Goal: Transaction & Acquisition: Purchase product/service

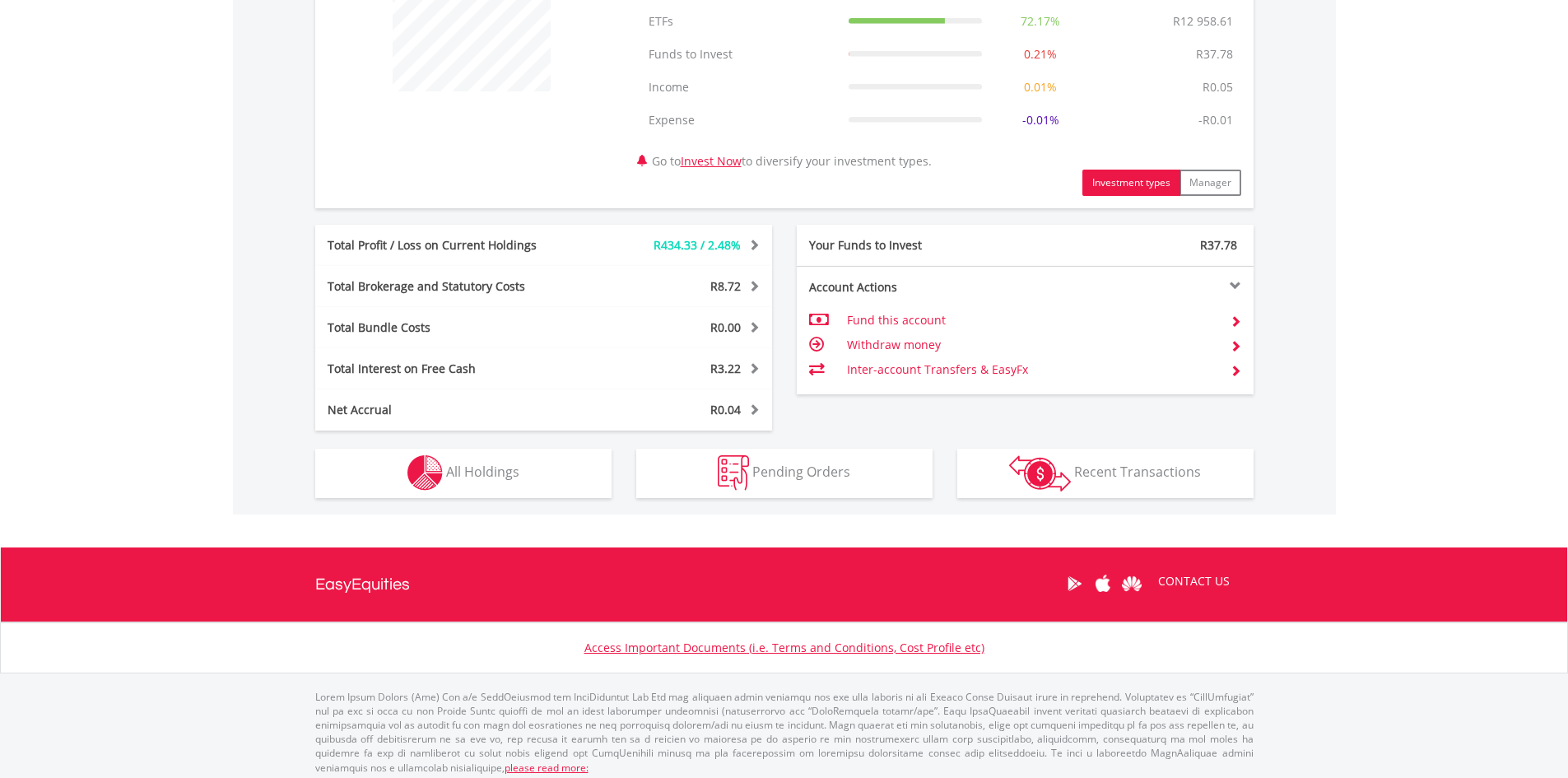
scroll to position [714, 0]
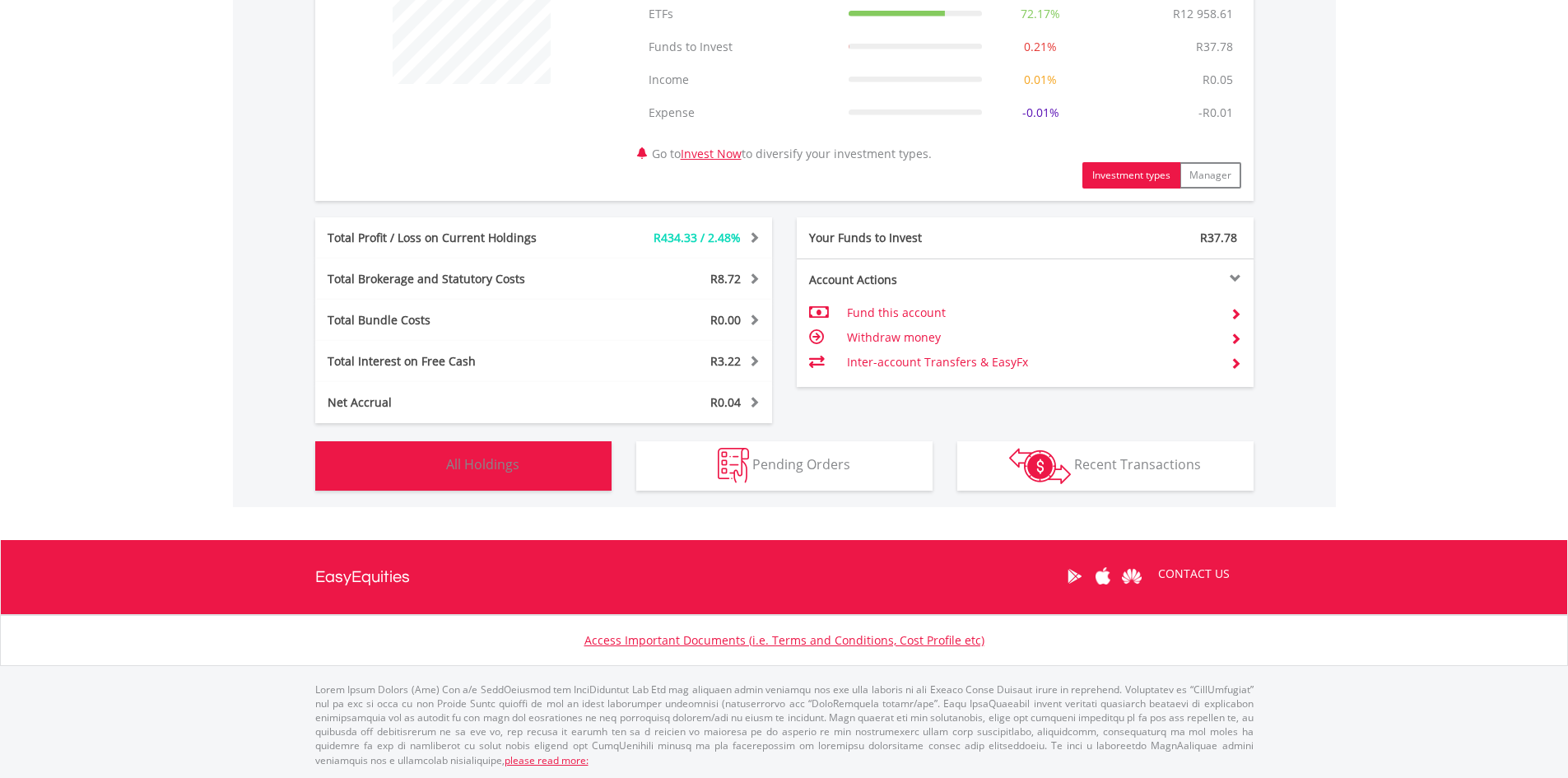
click at [426, 464] on img "button" at bounding box center [425, 466] width 36 height 36
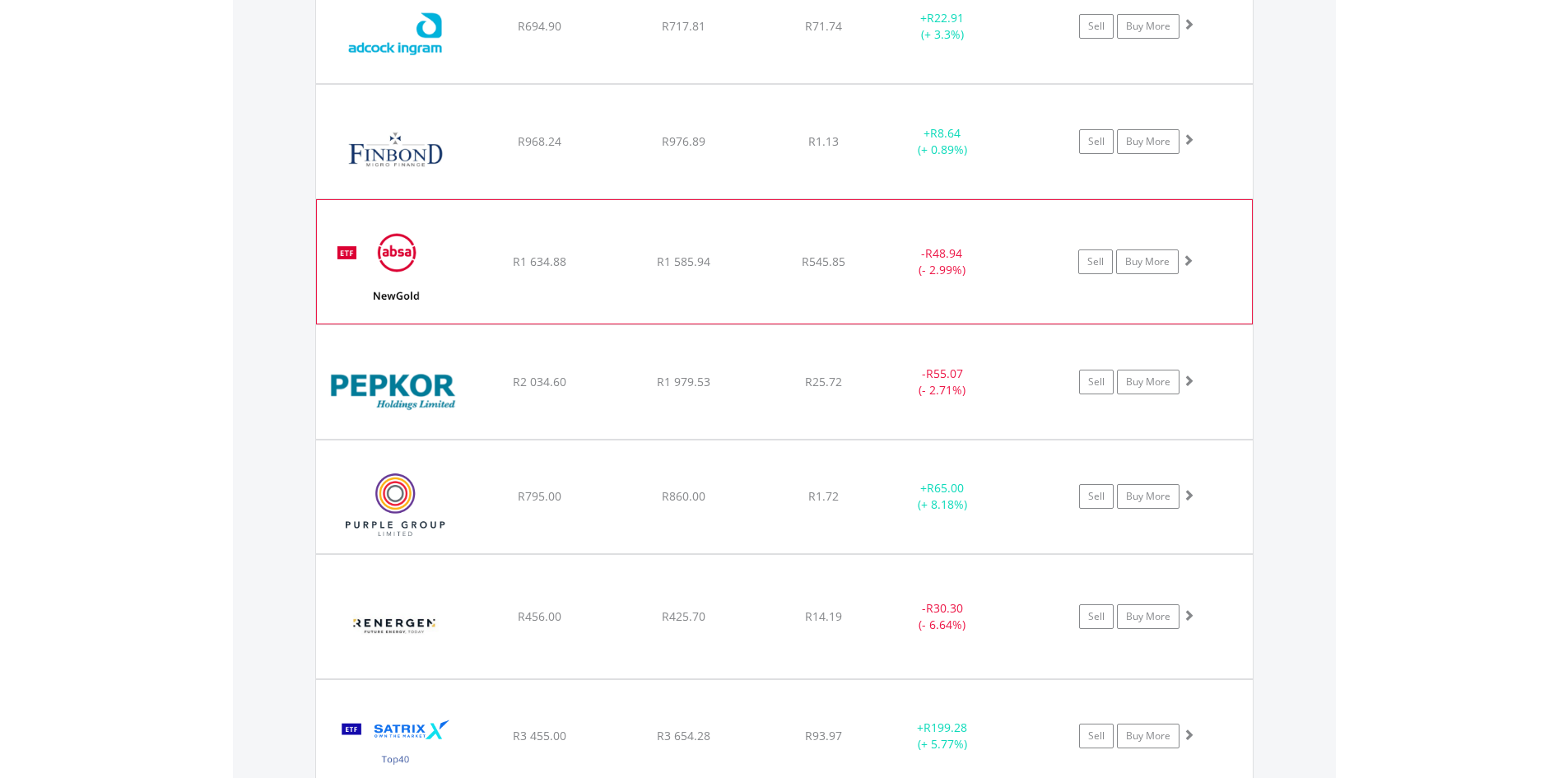
scroll to position [1501, 0]
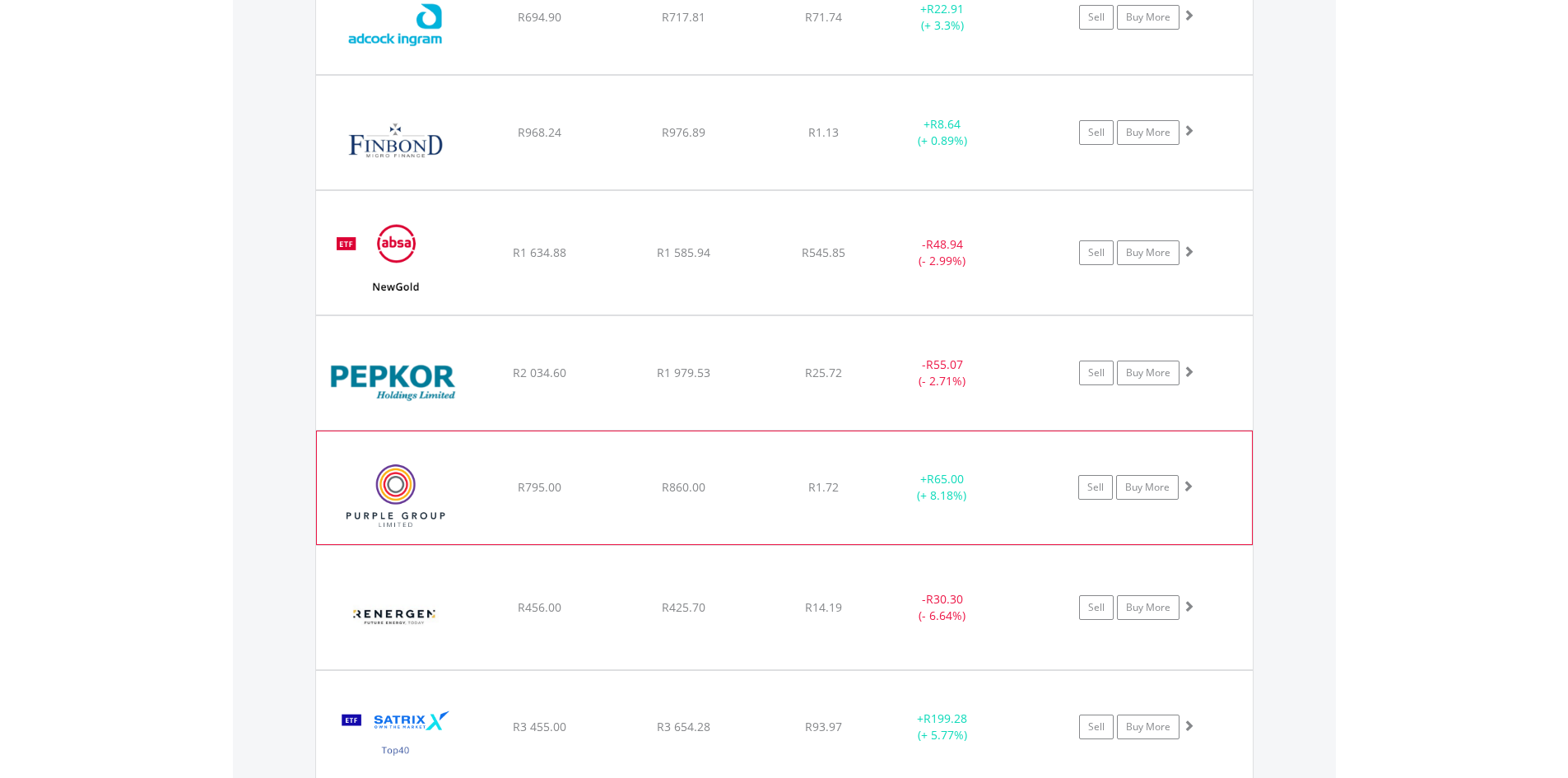
click at [414, 485] on img at bounding box center [396, 496] width 141 height 87
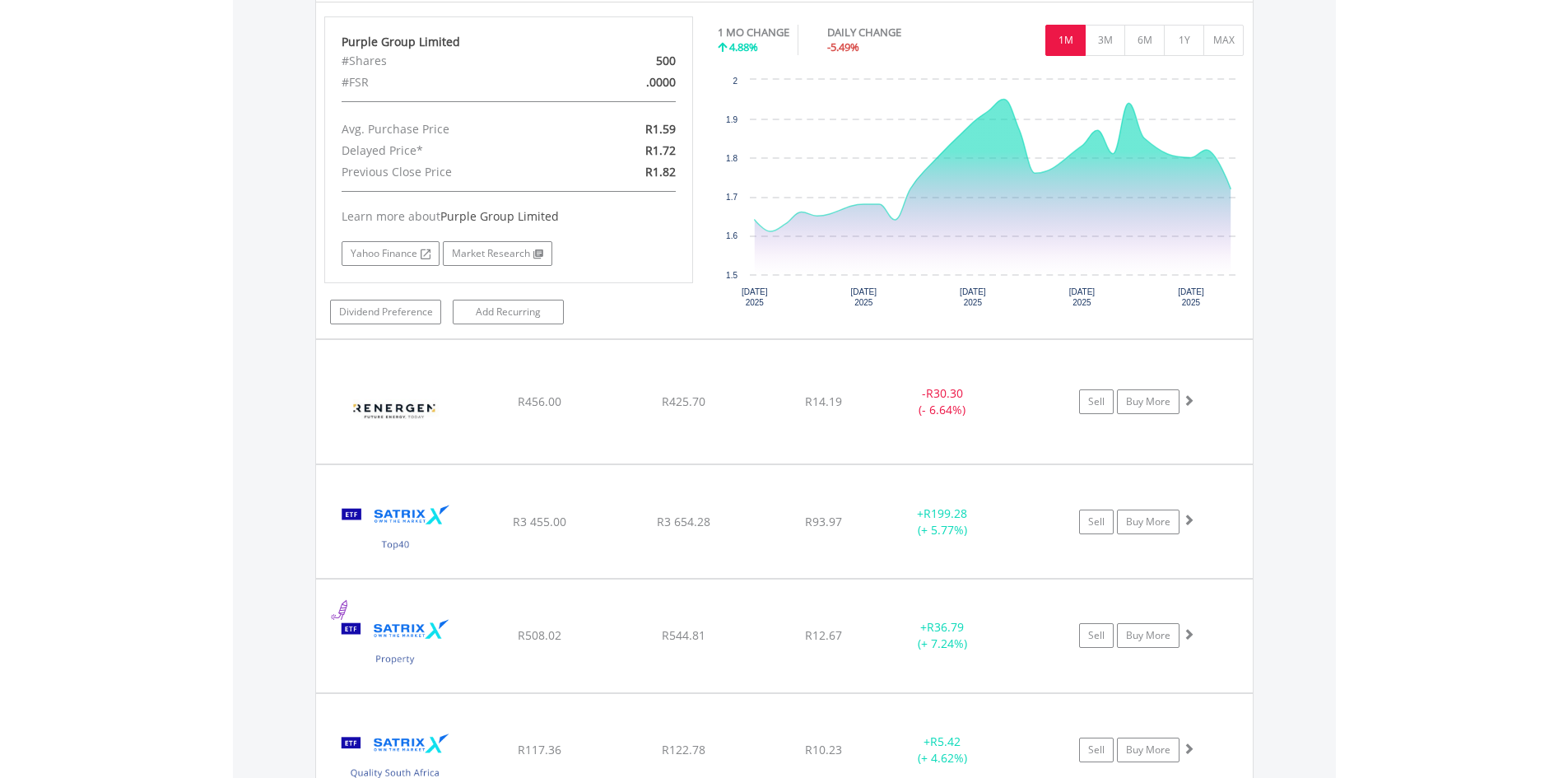
scroll to position [1995, 0]
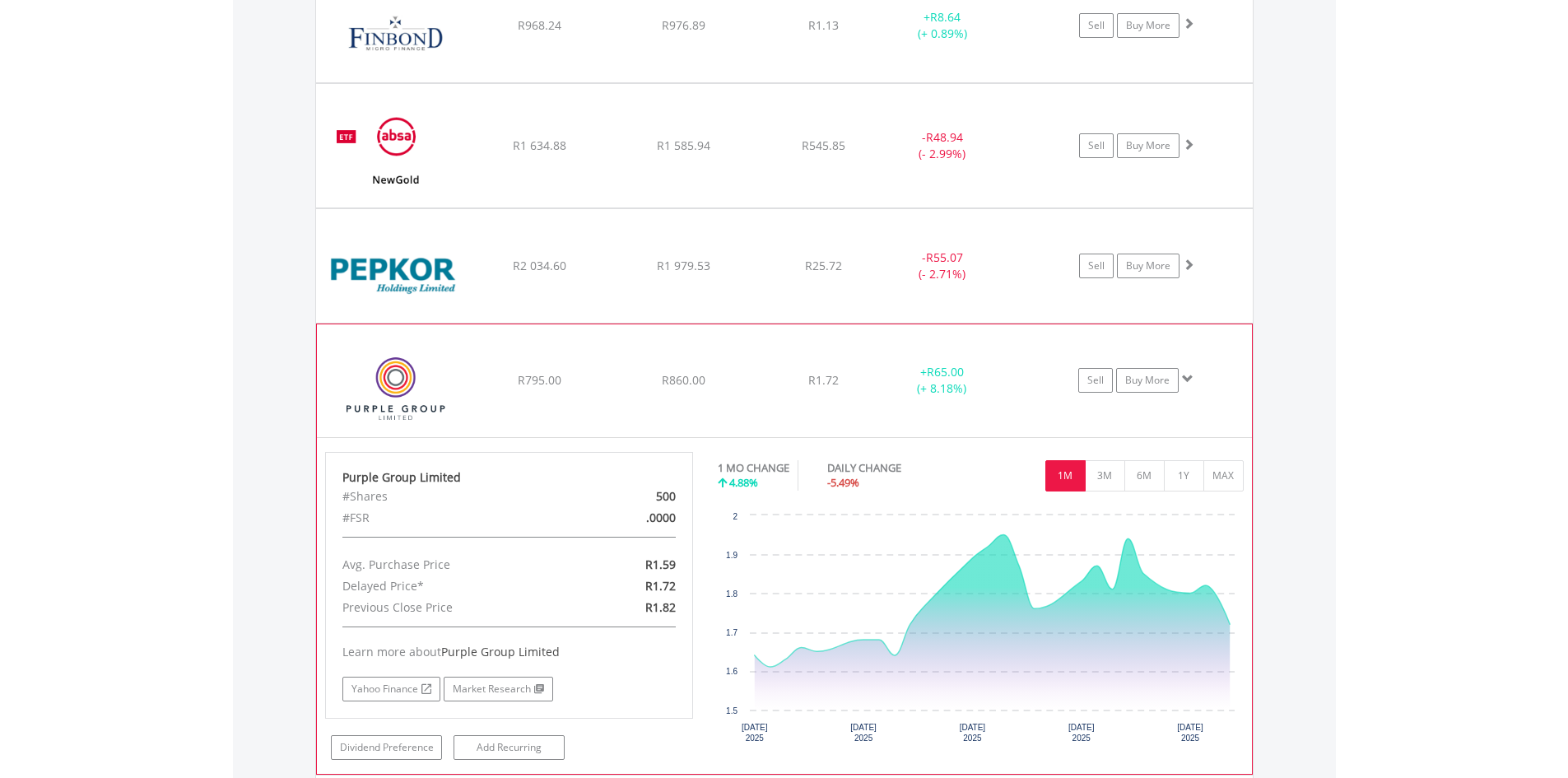
scroll to position [1547, 0]
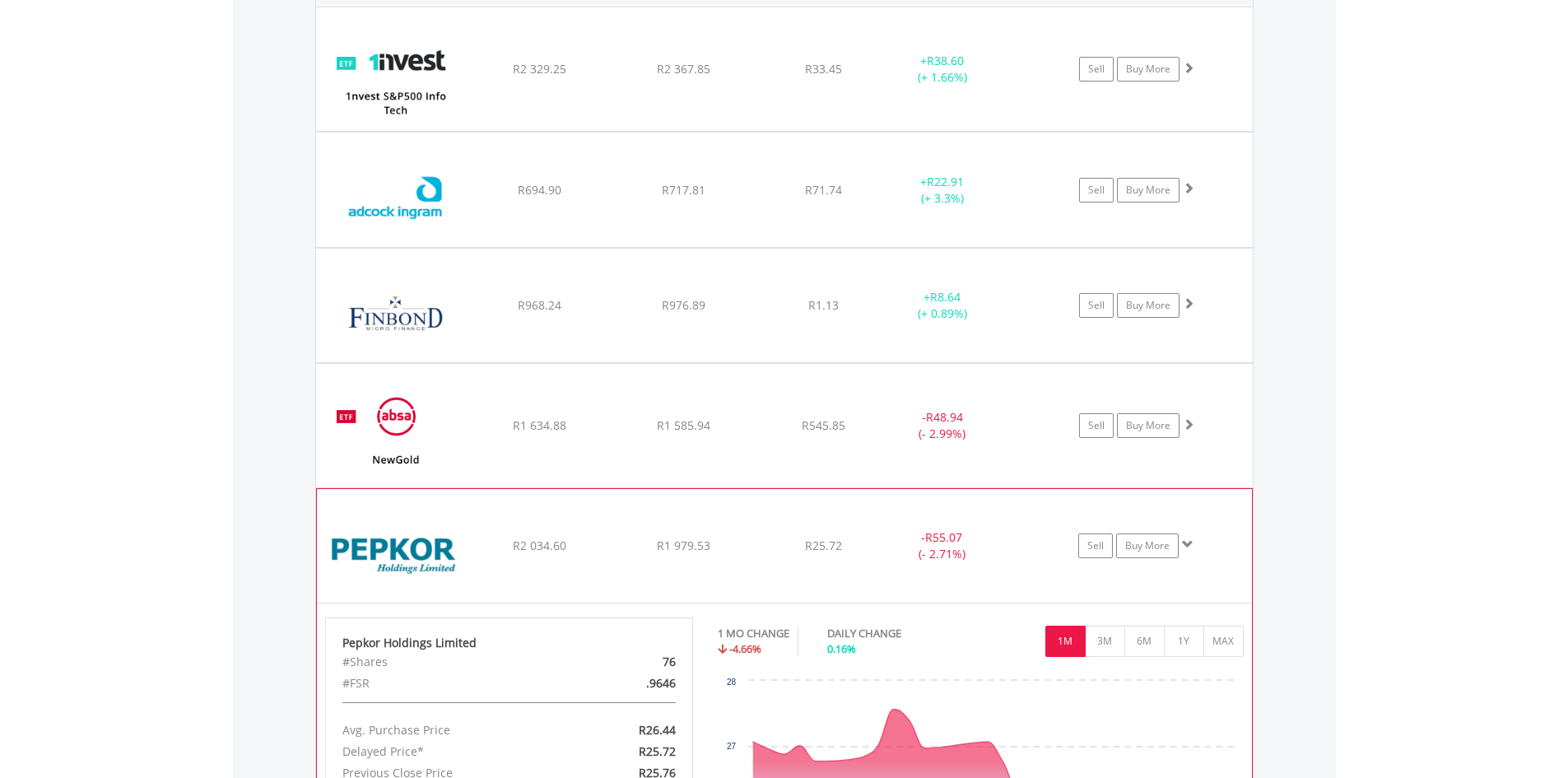
scroll to position [1300, 0]
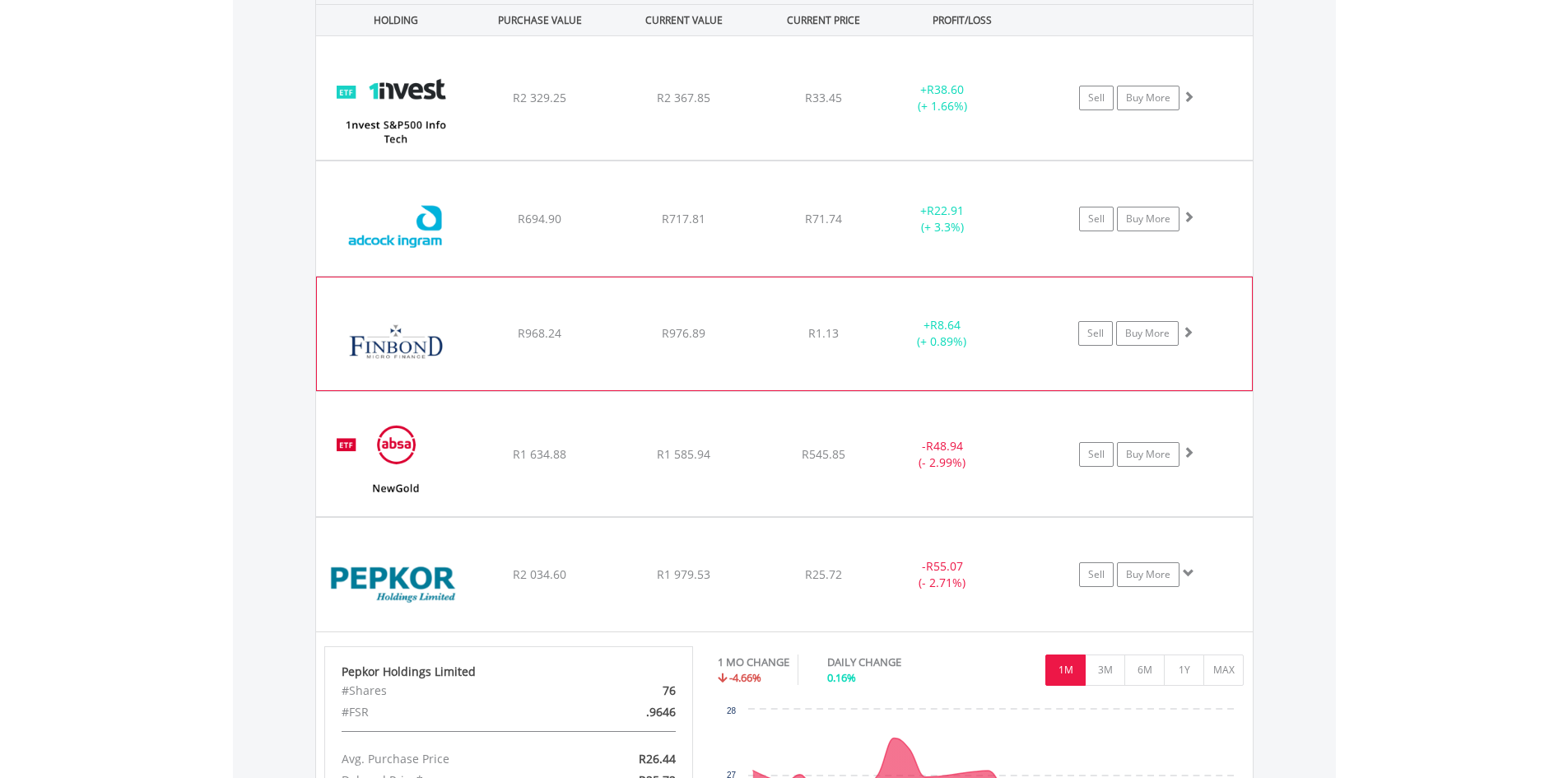
click at [442, 332] on img at bounding box center [396, 342] width 141 height 89
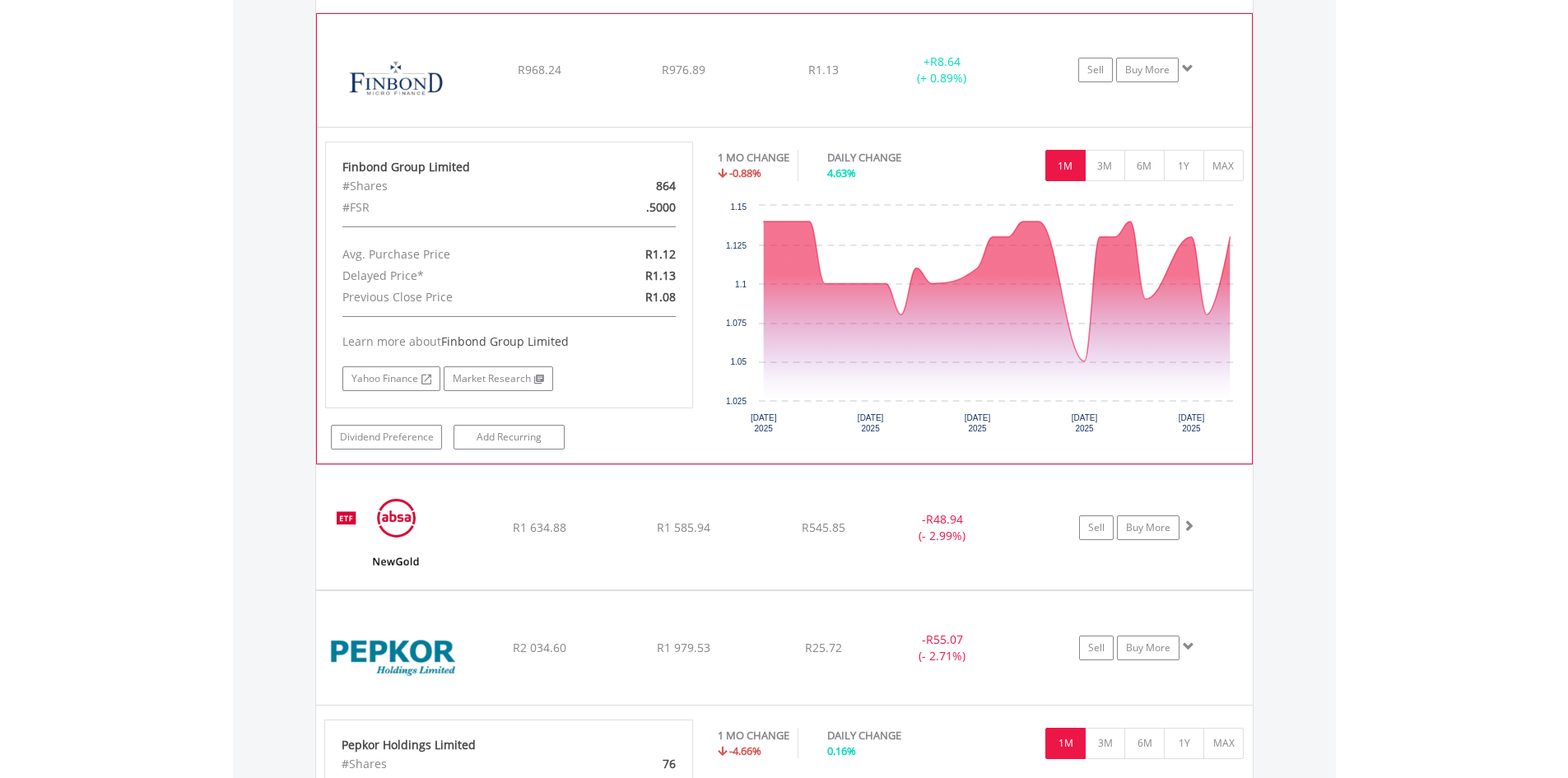
scroll to position [1646, 0]
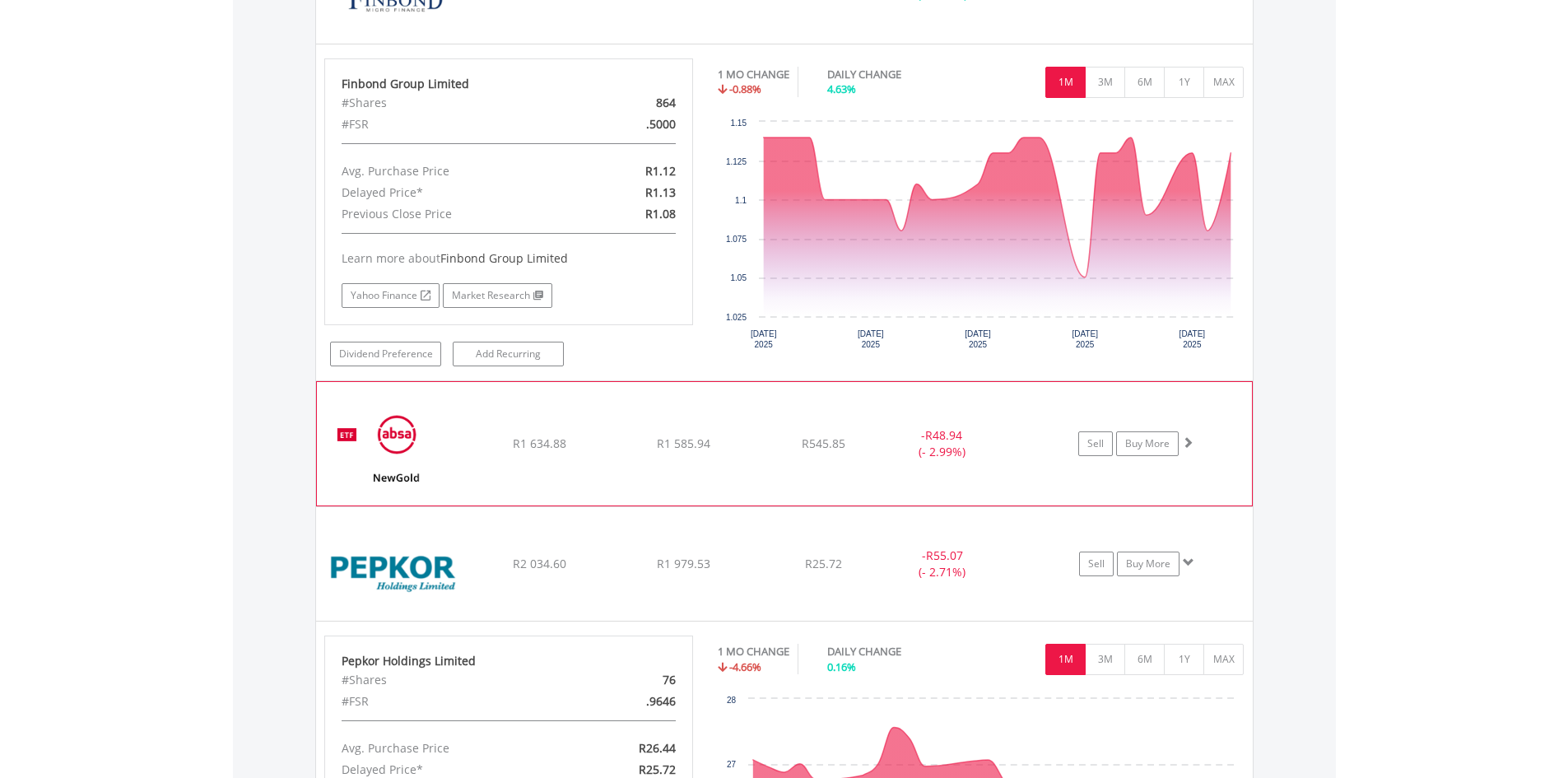
click at [464, 406] on img at bounding box center [396, 452] width 141 height 99
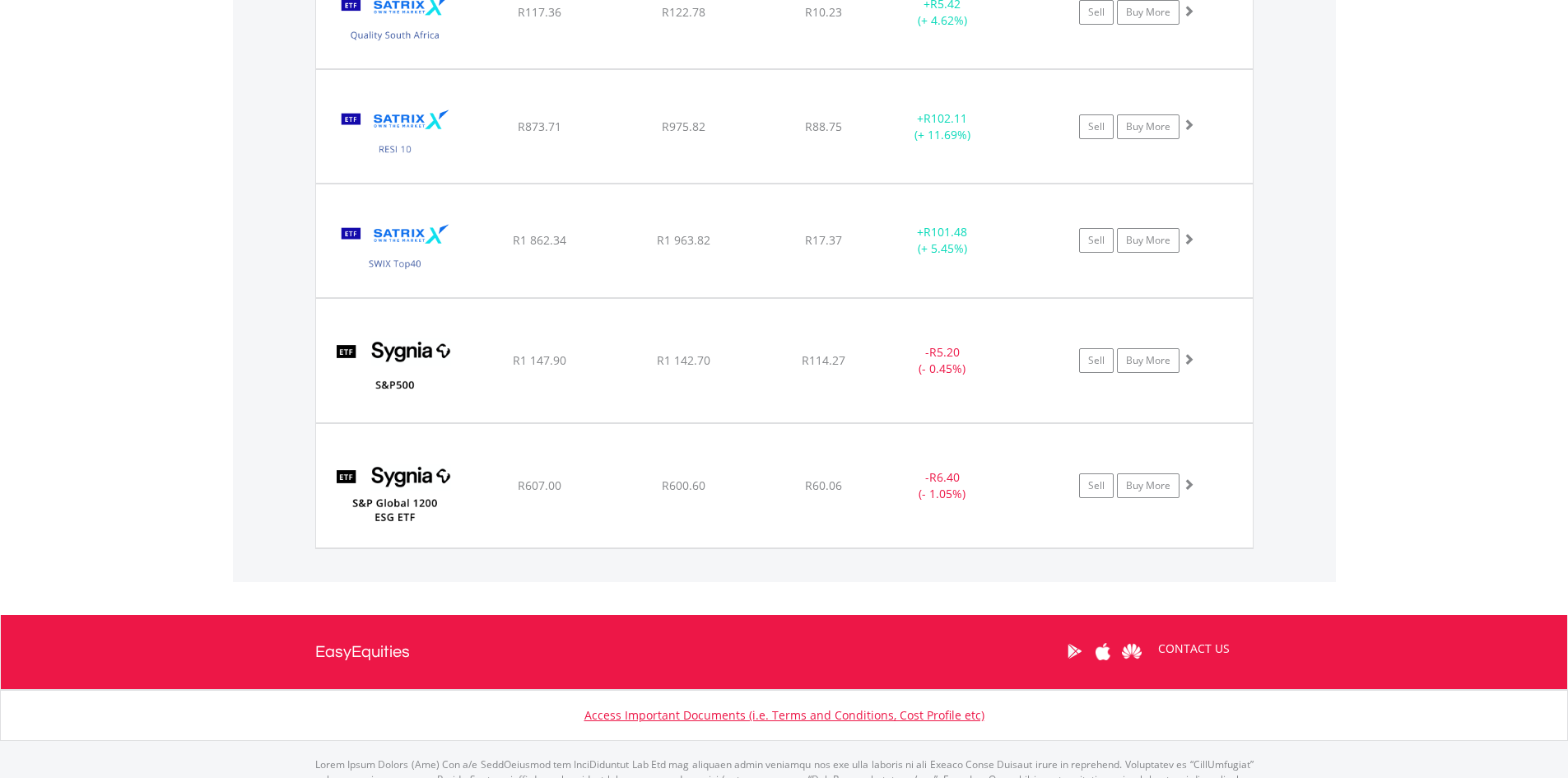
scroll to position [4200, 0]
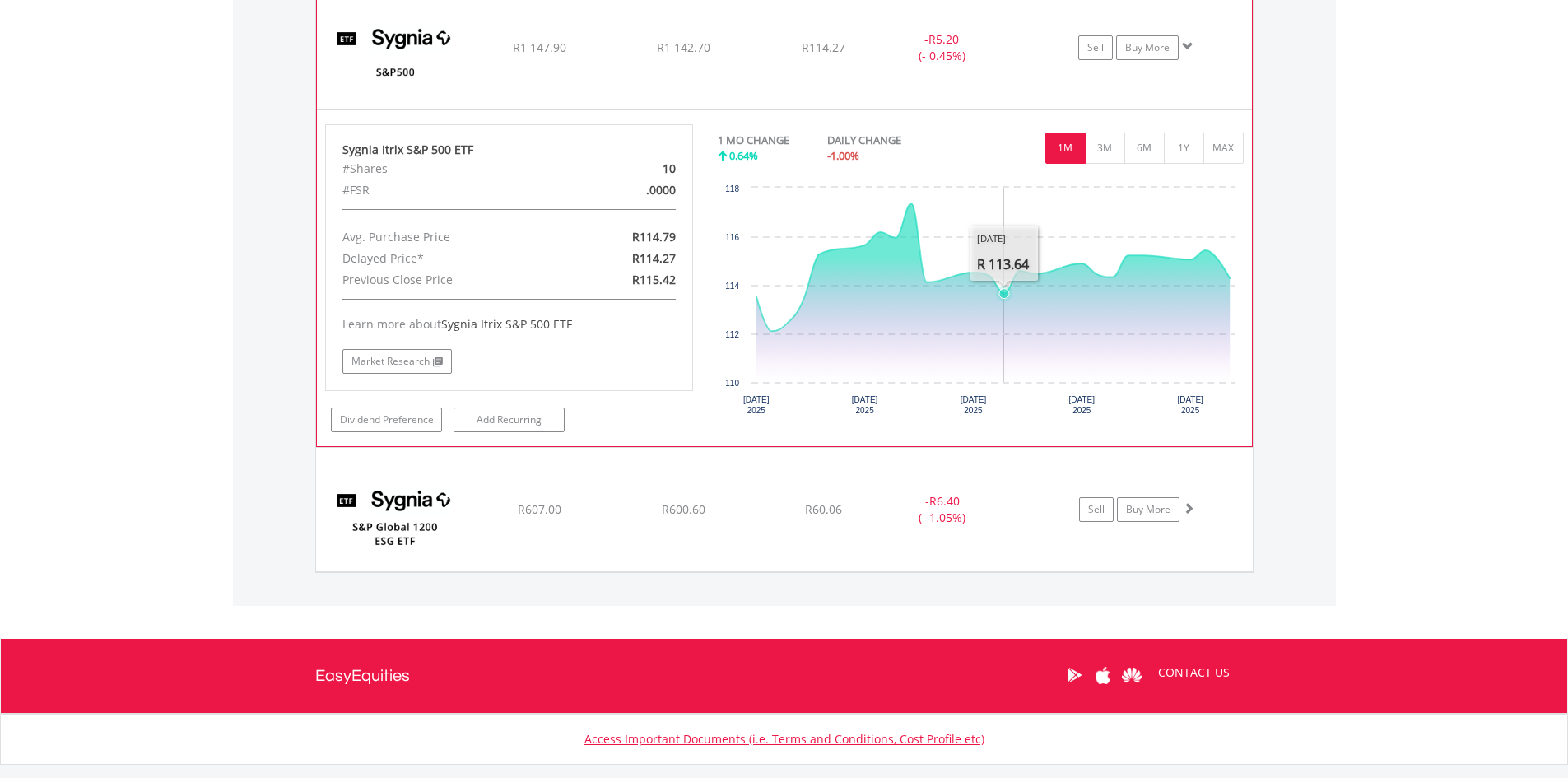
scroll to position [4446, 0]
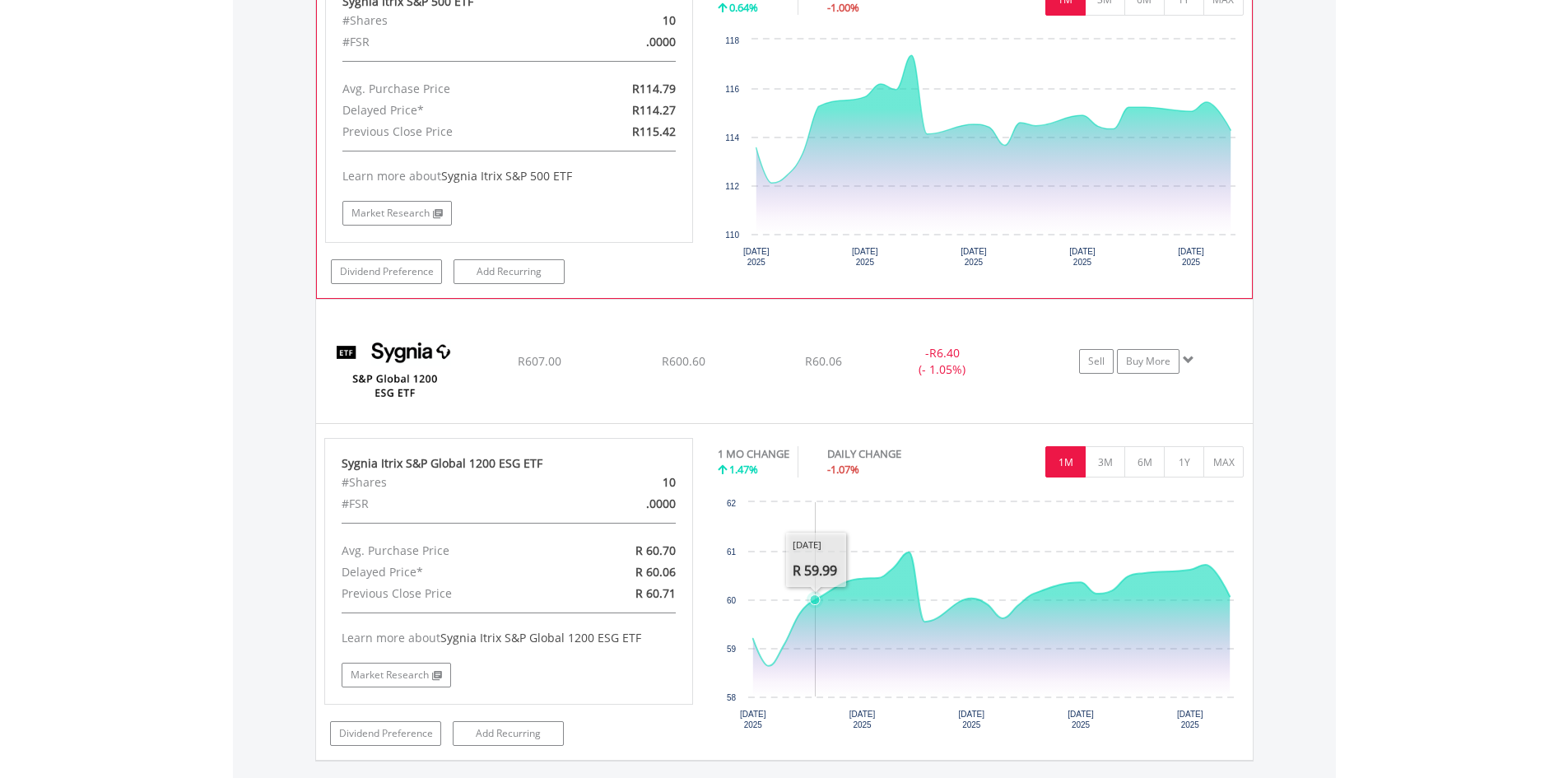
scroll to position [4364, 0]
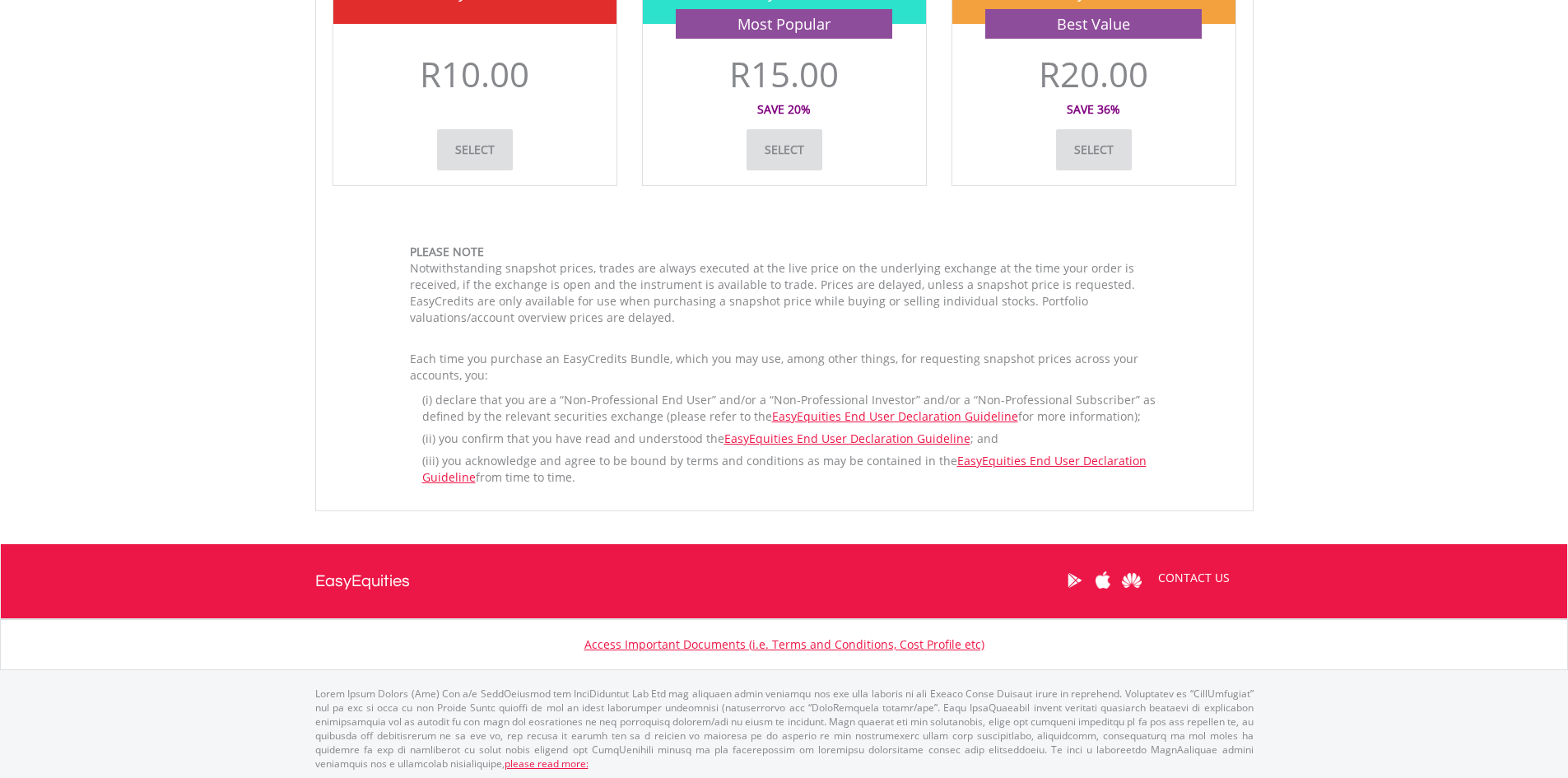
scroll to position [640, 0]
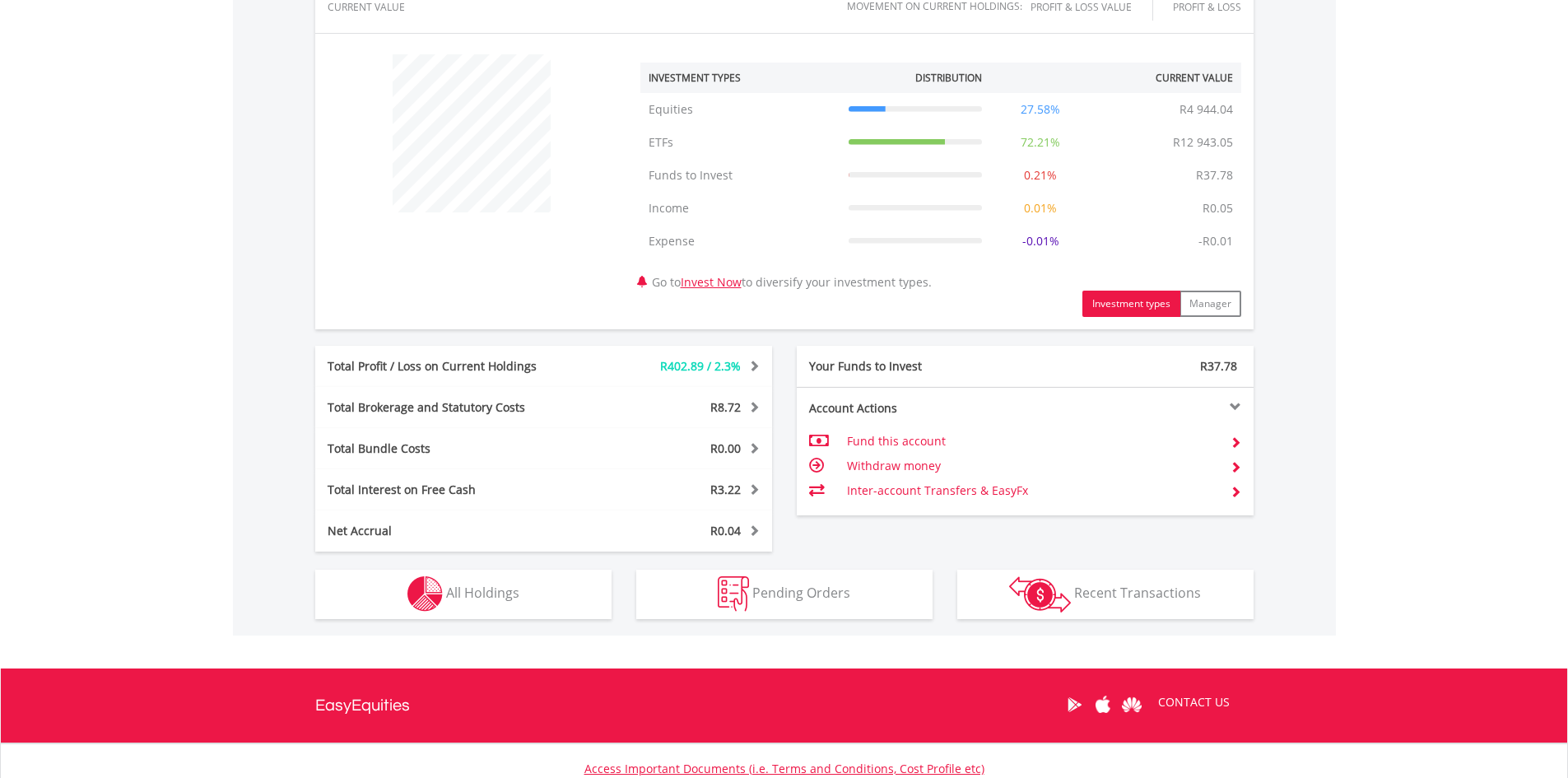
scroll to position [659, 0]
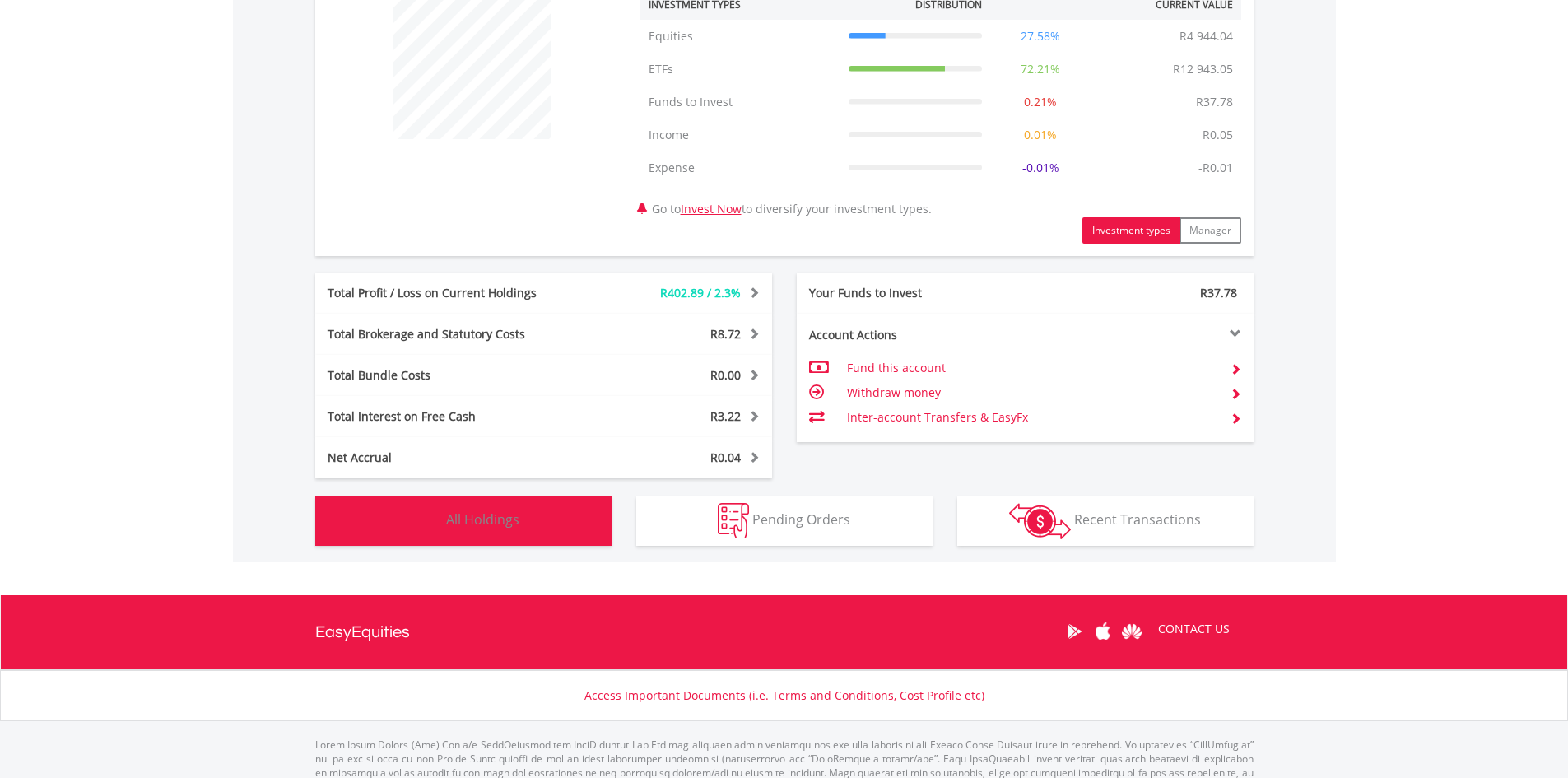
click at [435, 518] on img "button" at bounding box center [425, 521] width 36 height 36
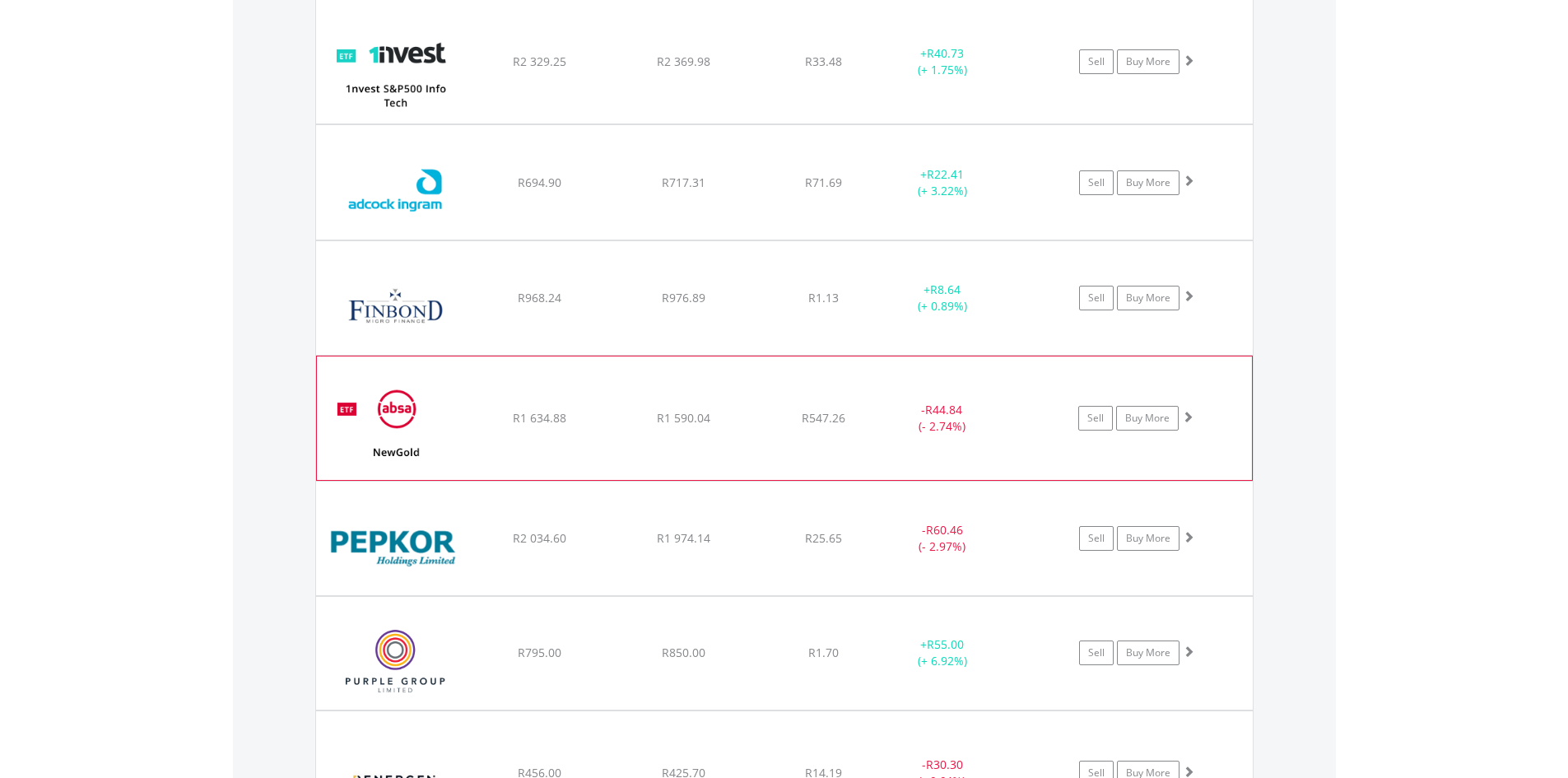
scroll to position [1420, 0]
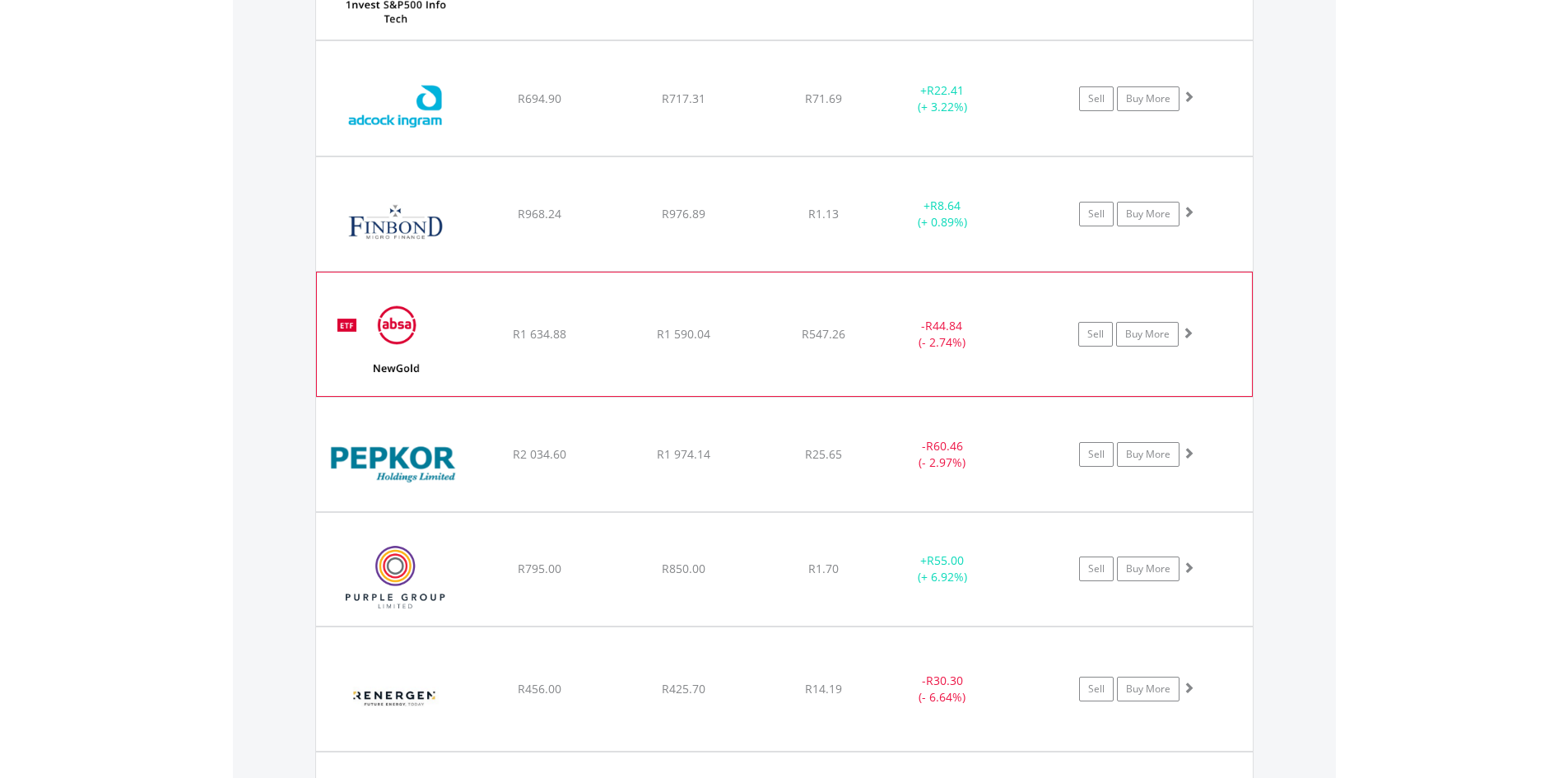
click at [415, 337] on img at bounding box center [396, 342] width 141 height 99
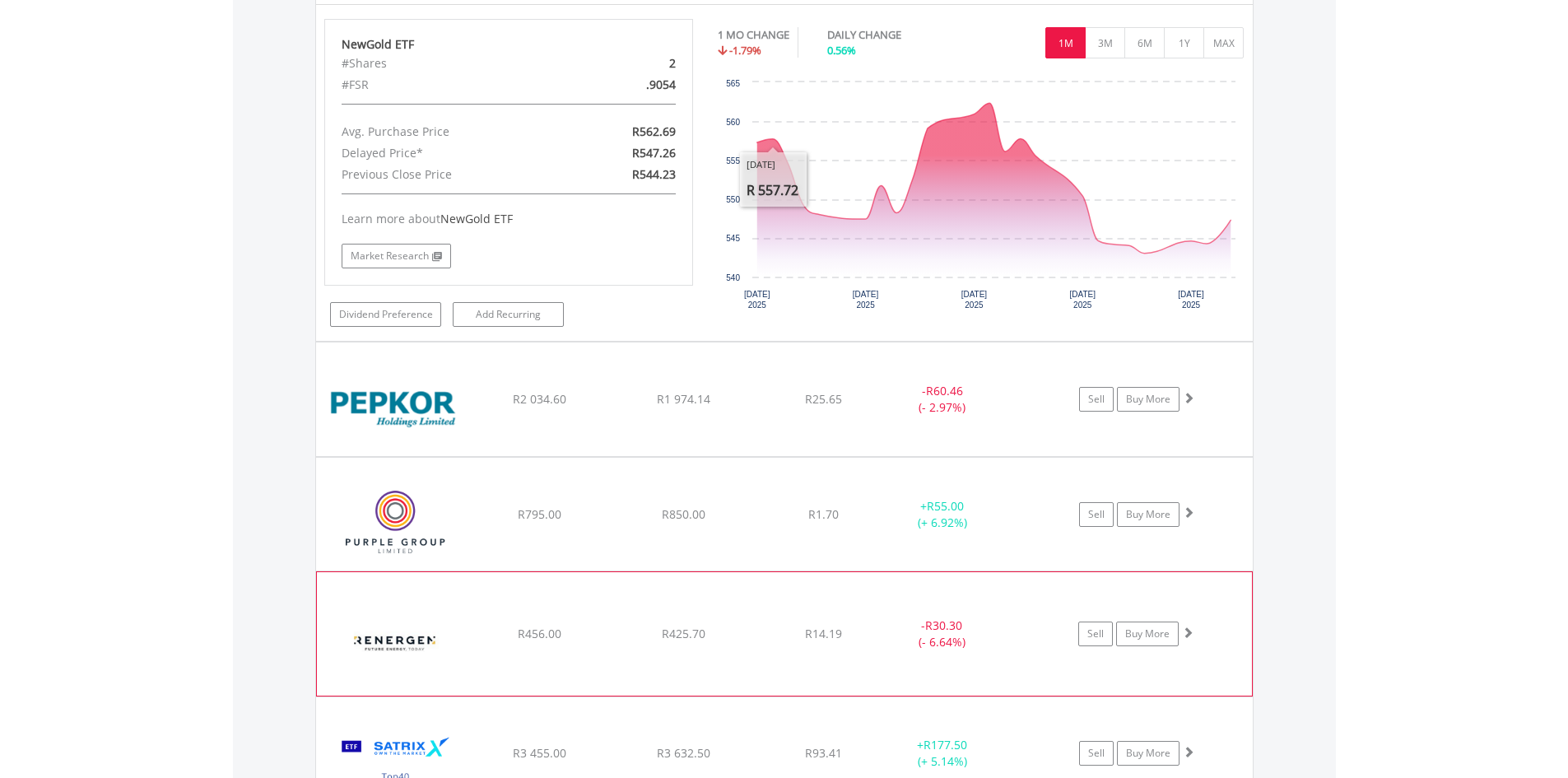
scroll to position [1914, 0]
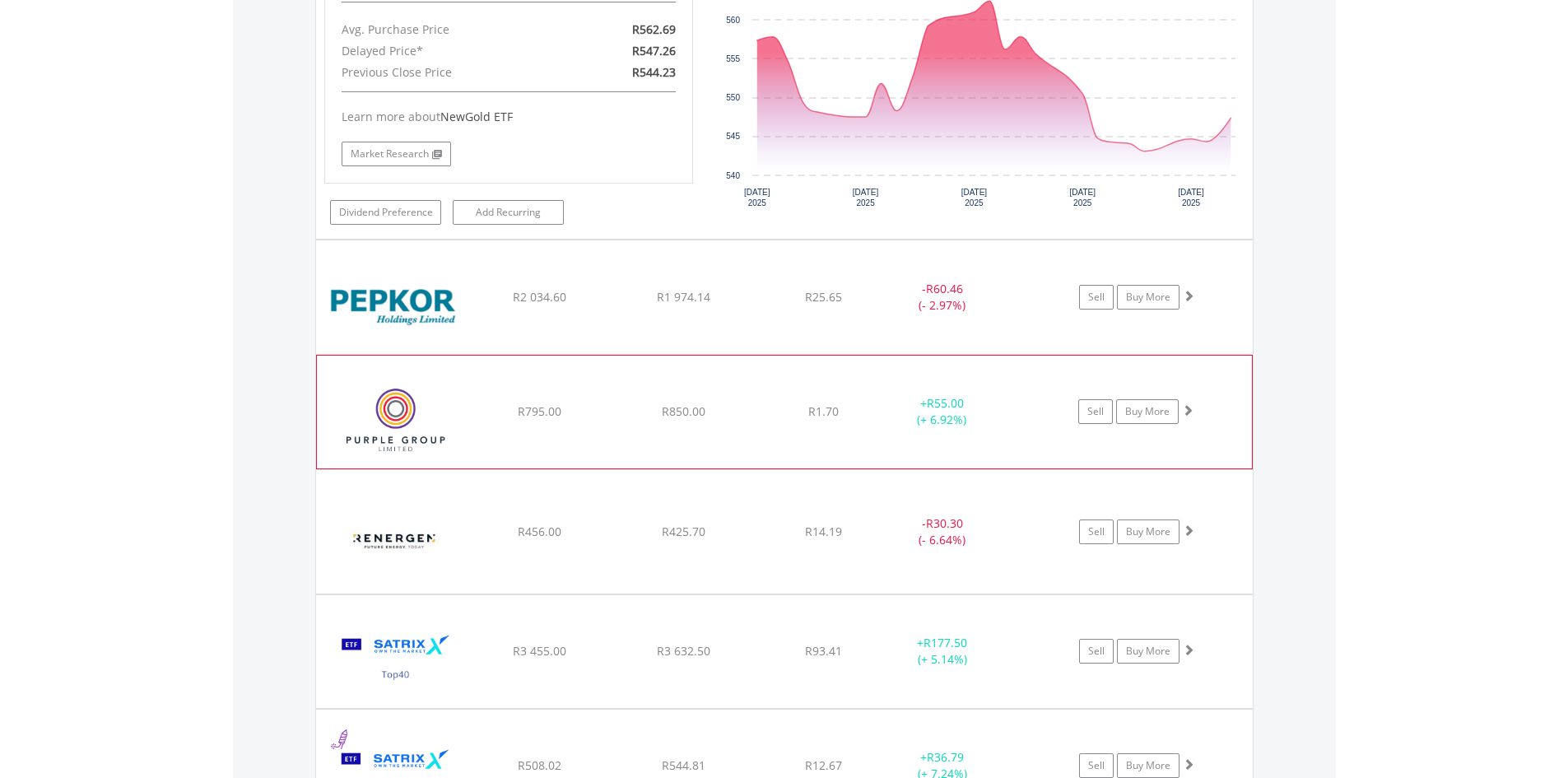
click at [416, 419] on img at bounding box center [396, 419] width 141 height 87
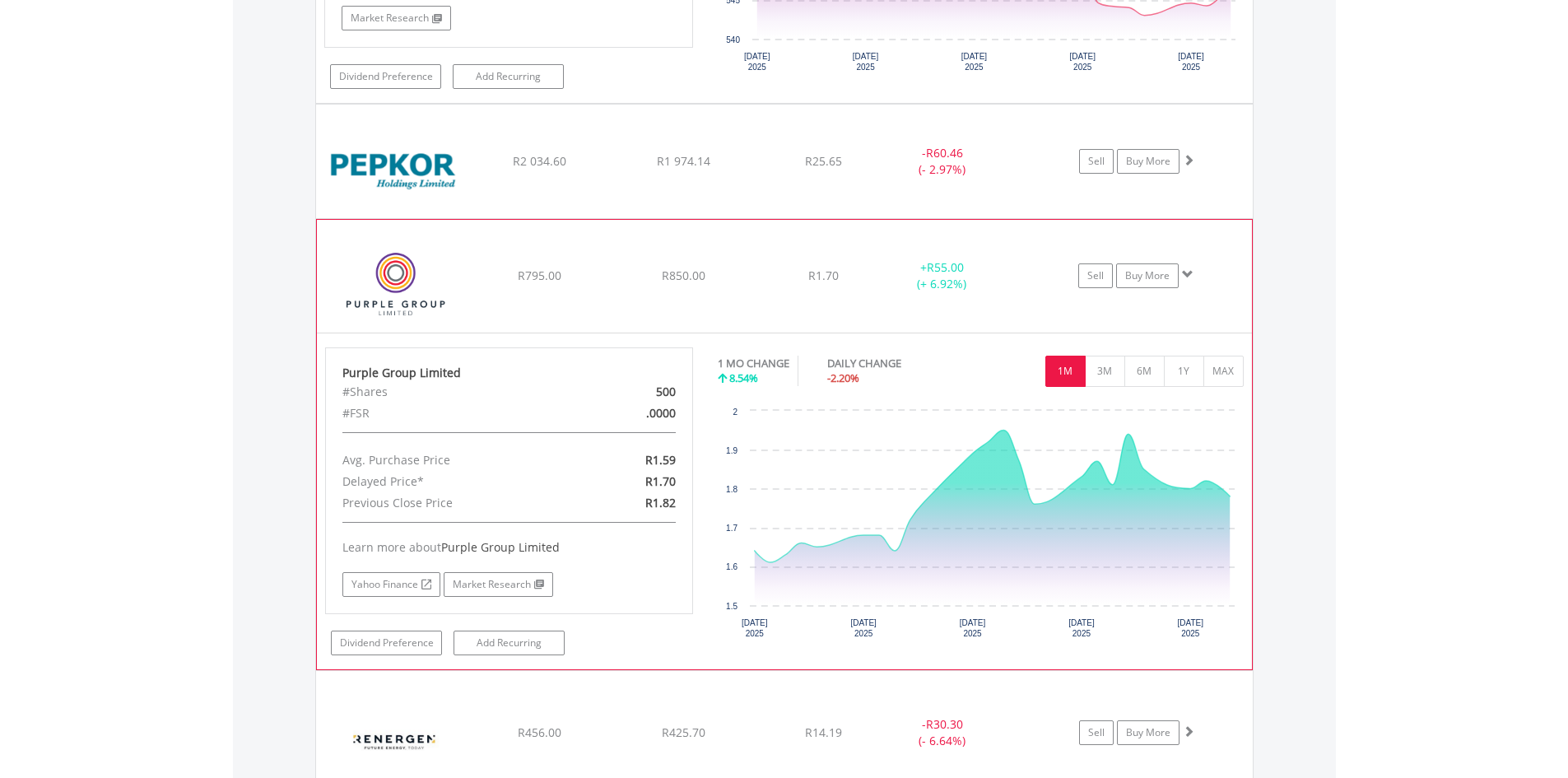
scroll to position [2079, 0]
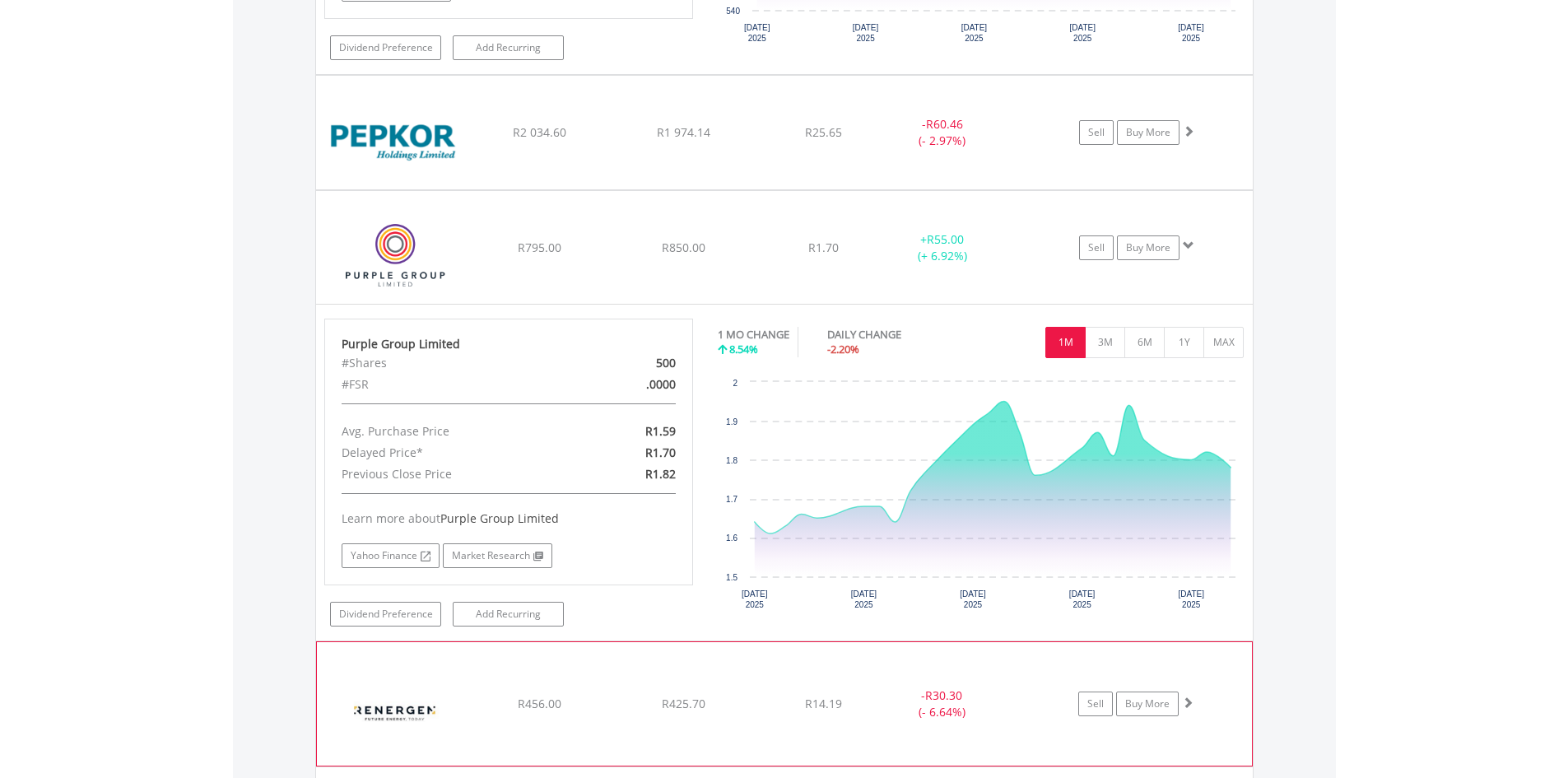
click at [395, 702] on img at bounding box center [396, 712] width 141 height 99
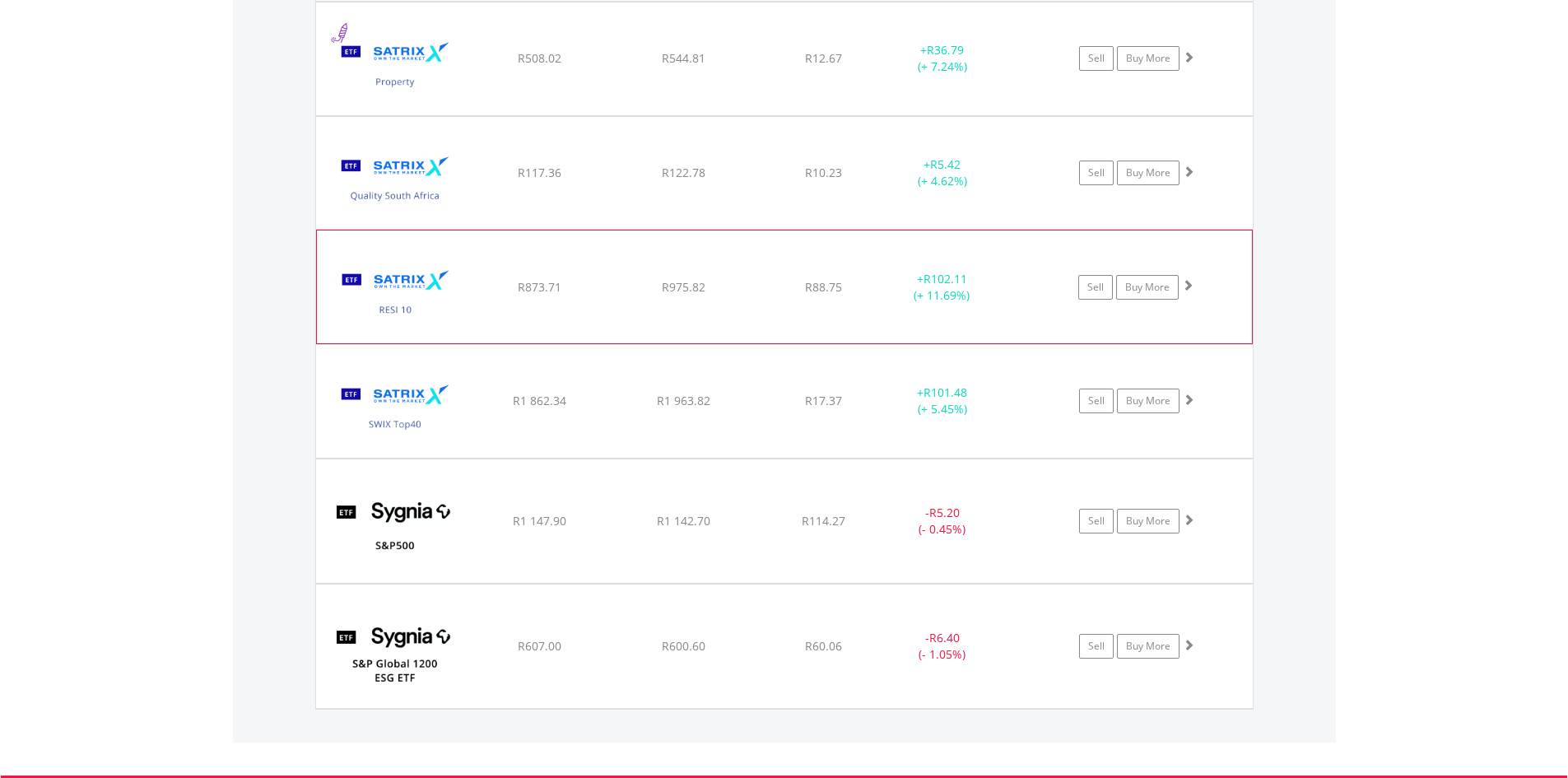
scroll to position [3313, 0]
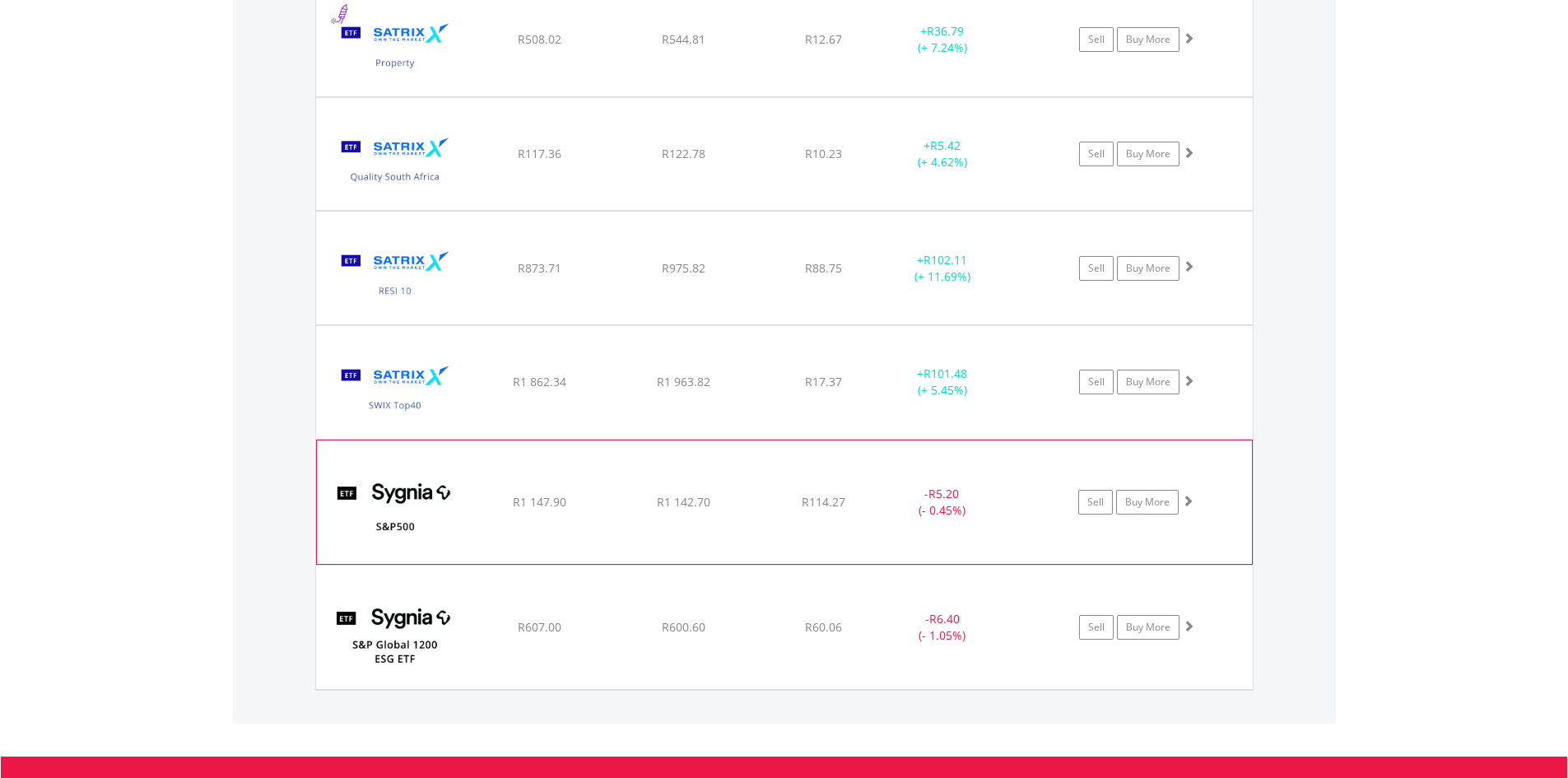
click at [402, 501] on img at bounding box center [396, 510] width 141 height 99
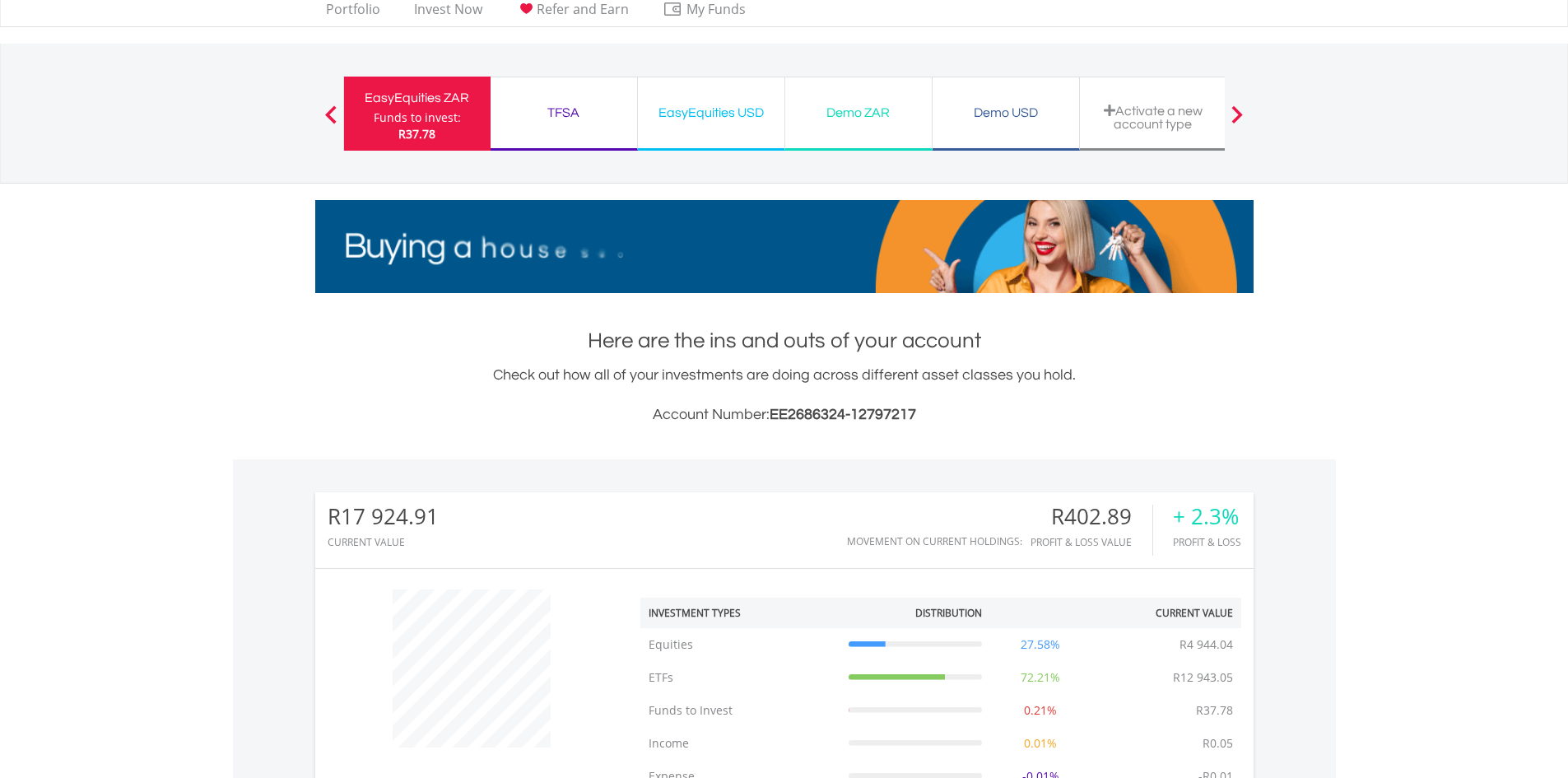
scroll to position [0, 0]
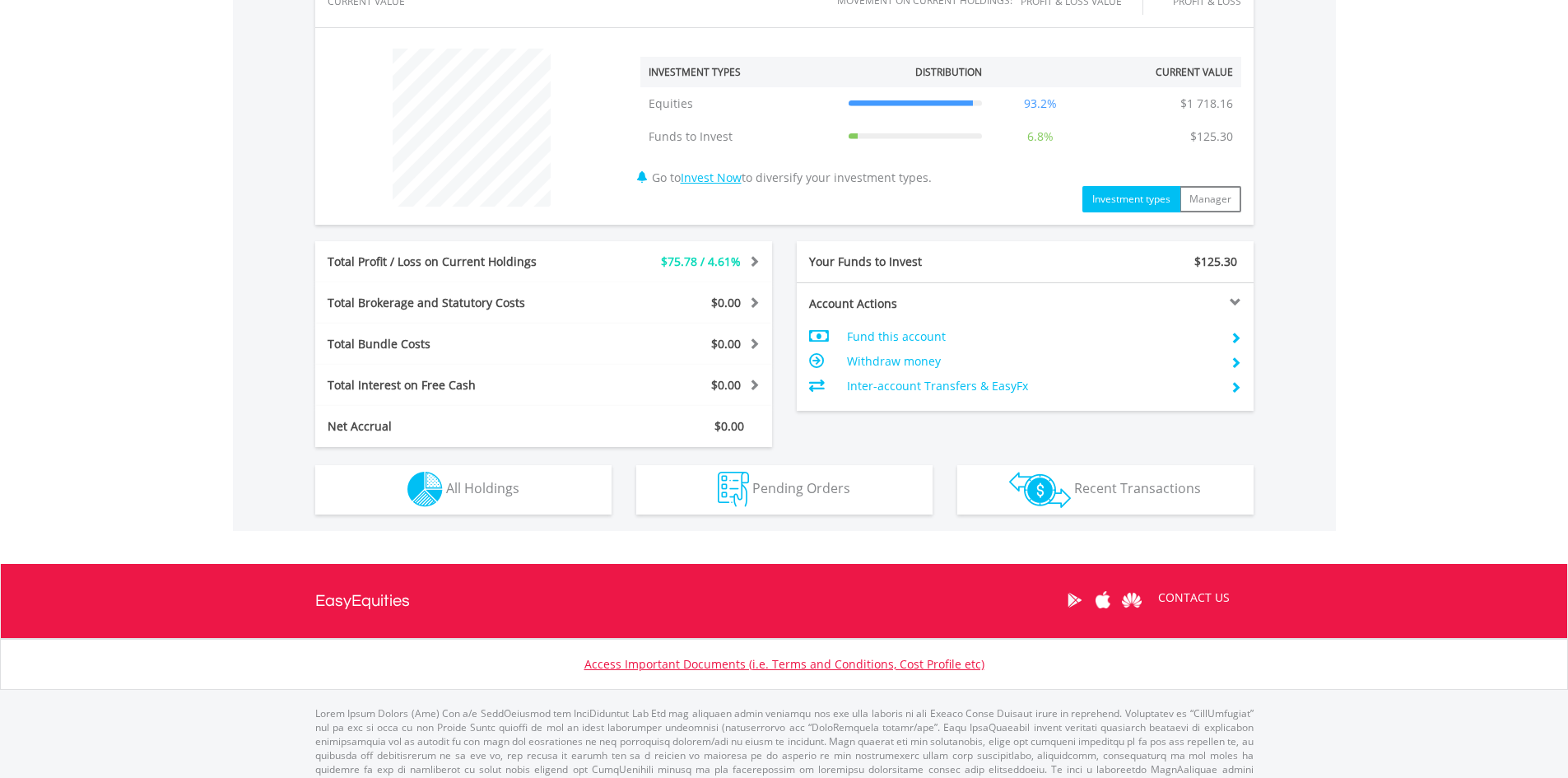
scroll to position [615, 0]
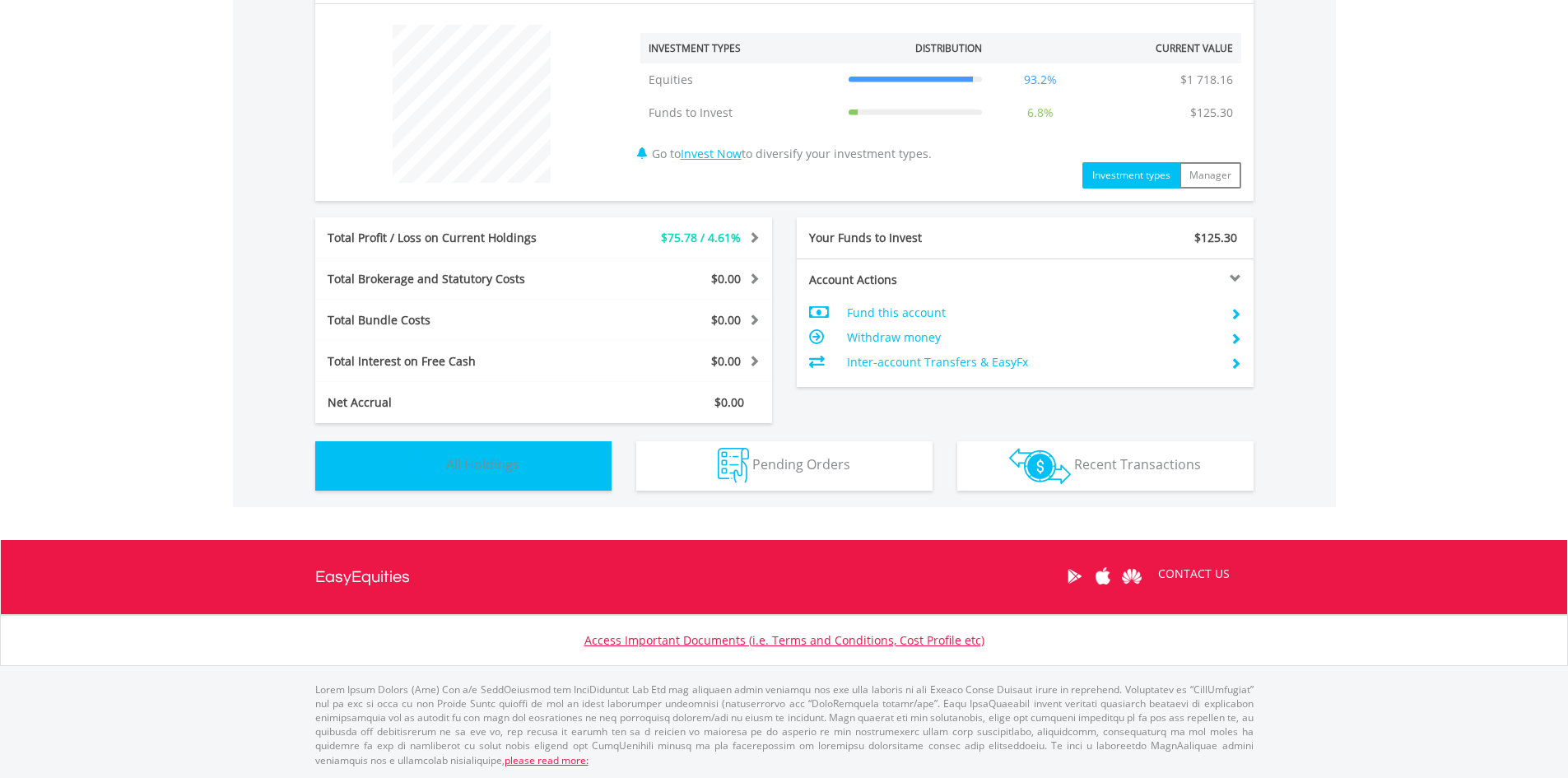
click at [464, 459] on span "All Holdings" at bounding box center [483, 463] width 74 height 18
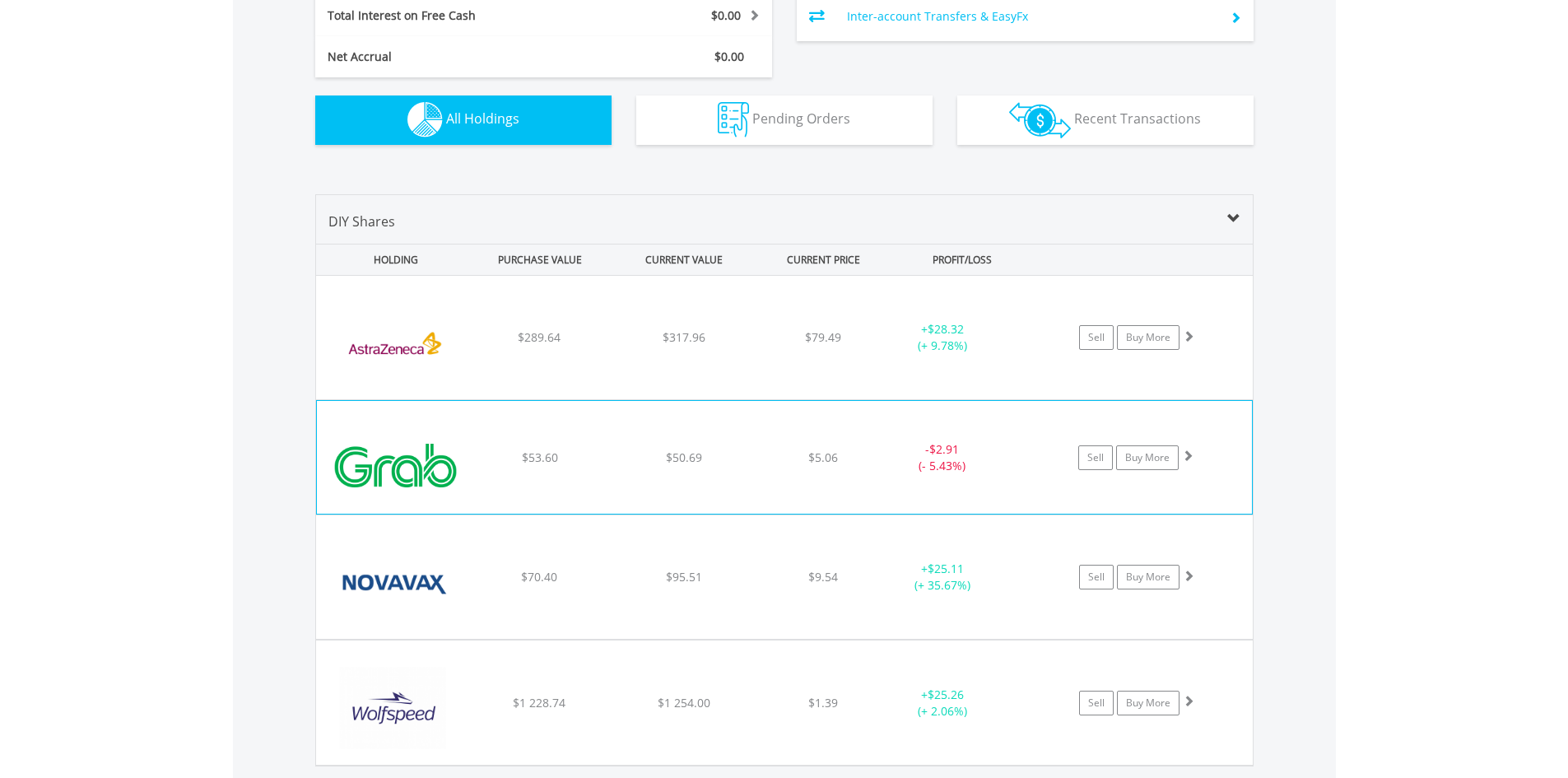
scroll to position [1238, 0]
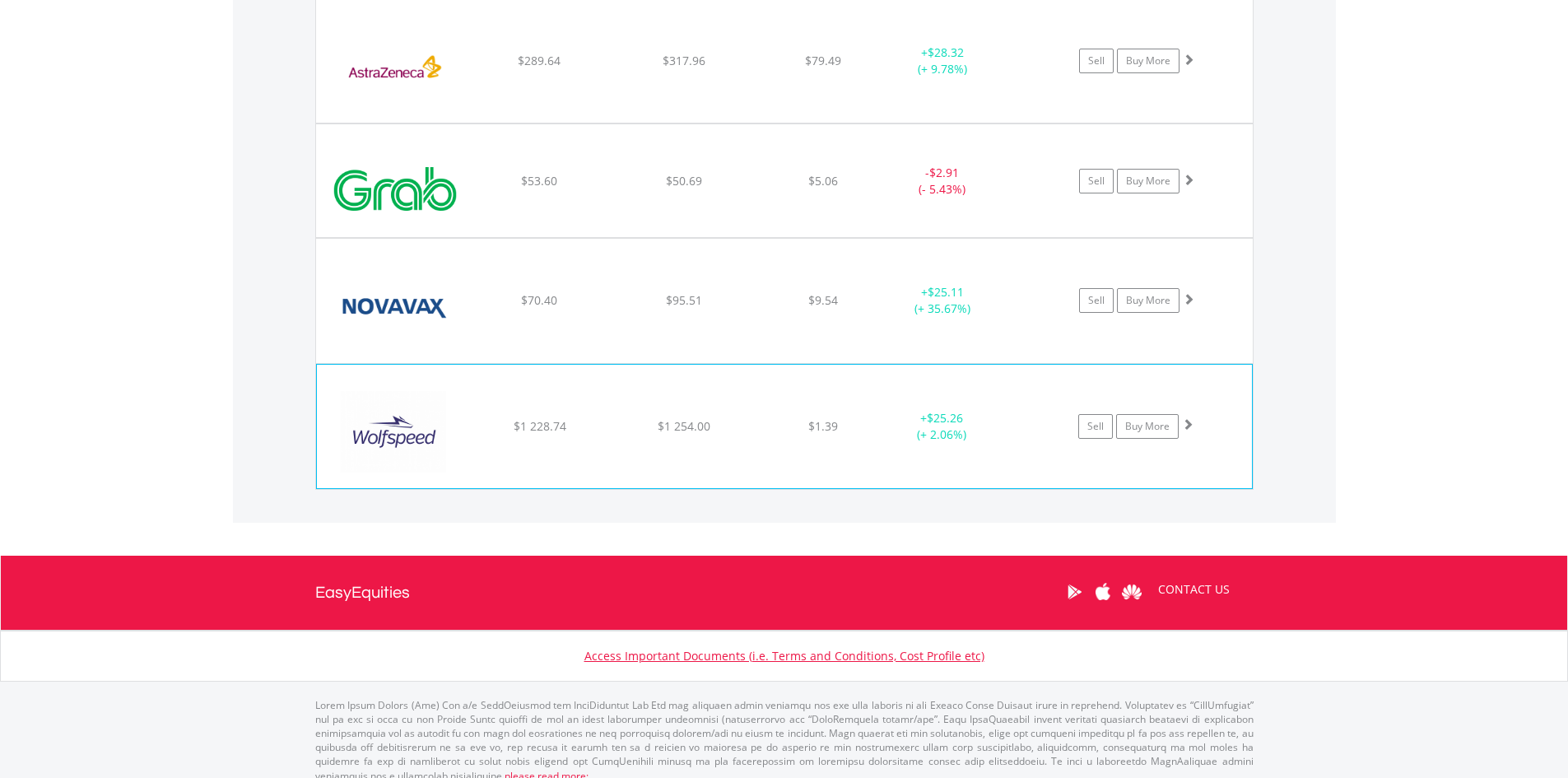
click at [502, 69] on div "$1 228.74" at bounding box center [539, 60] width 141 height 16
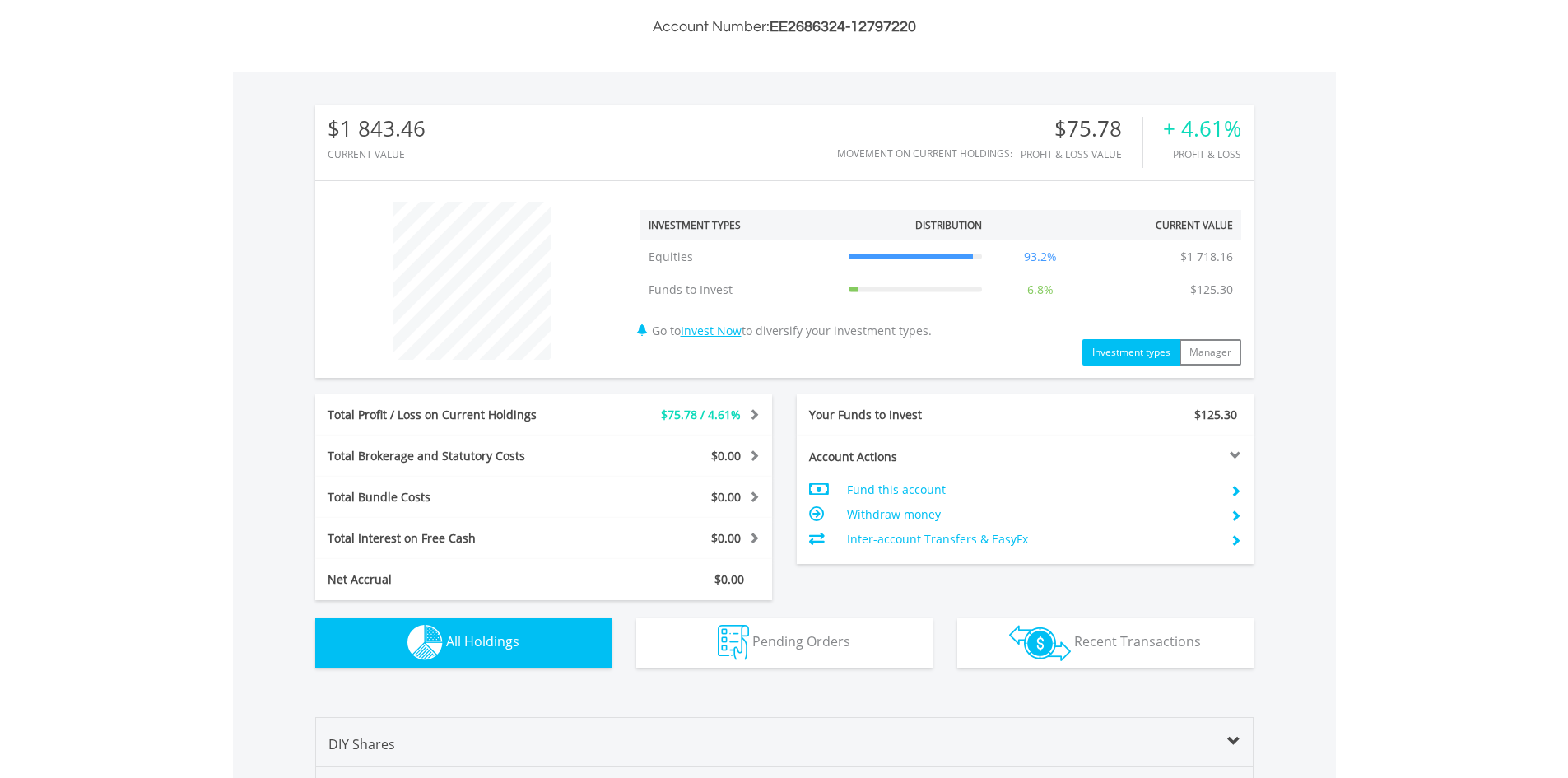
scroll to position [437, 0]
click at [708, 334] on link "Invest Now" at bounding box center [711, 331] width 61 height 16
